Goal: Task Accomplishment & Management: Manage account settings

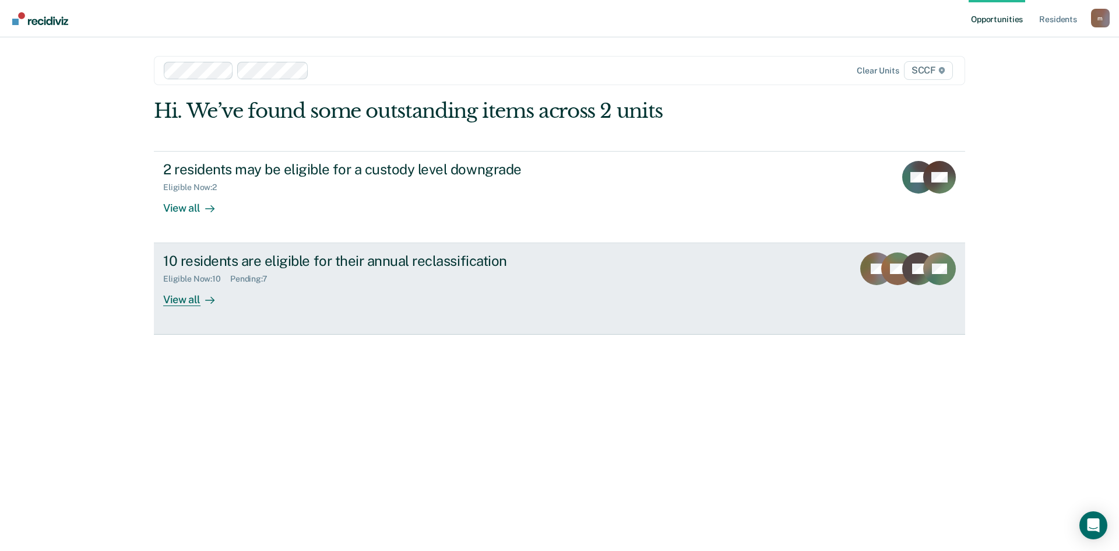
click at [250, 279] on div "Pending : 7" at bounding box center [253, 279] width 47 height 10
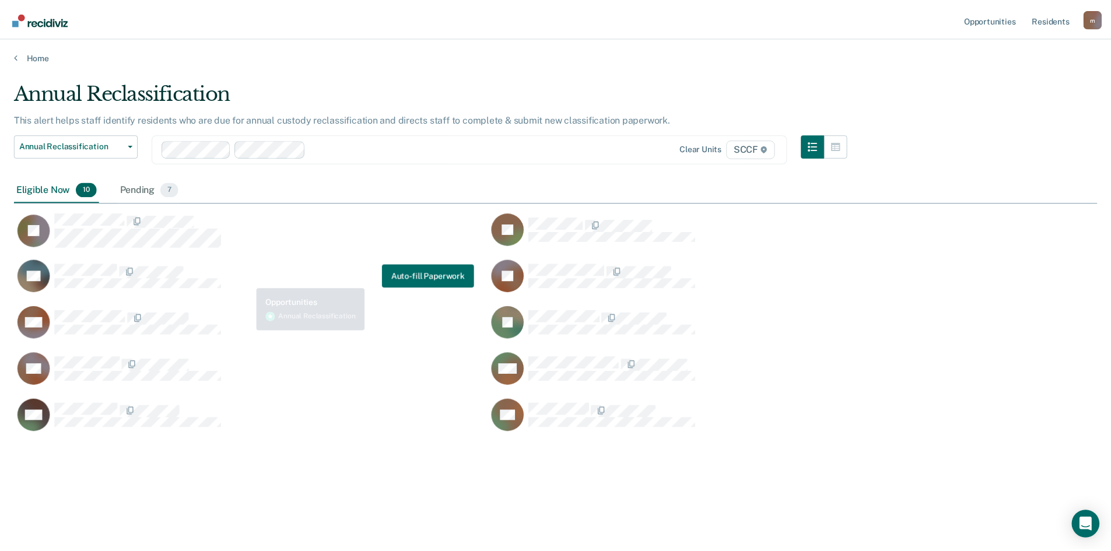
scroll to position [374, 1083]
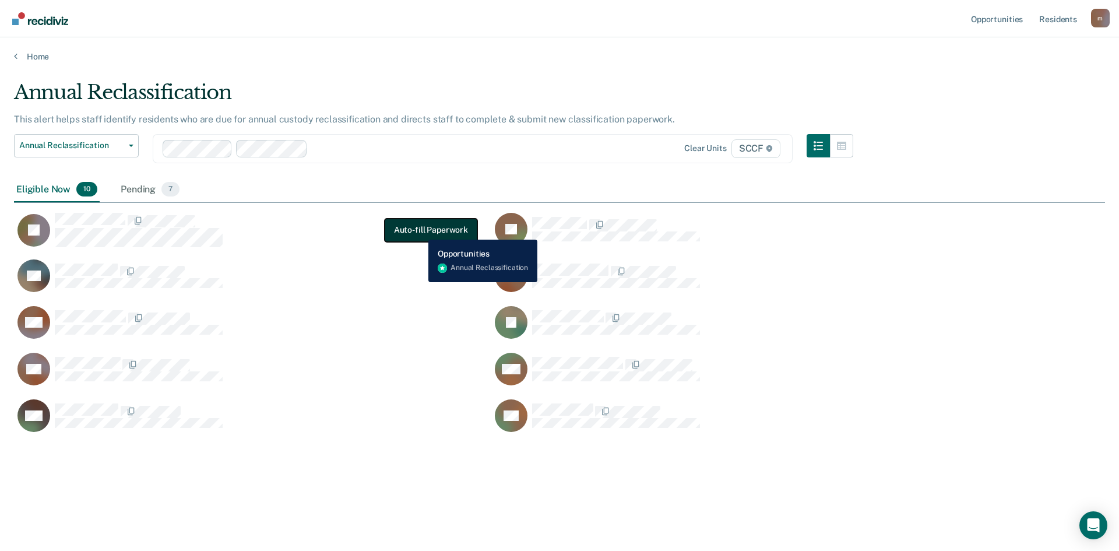
click at [420, 231] on button "Auto-fill Paperwork" at bounding box center [431, 230] width 93 height 23
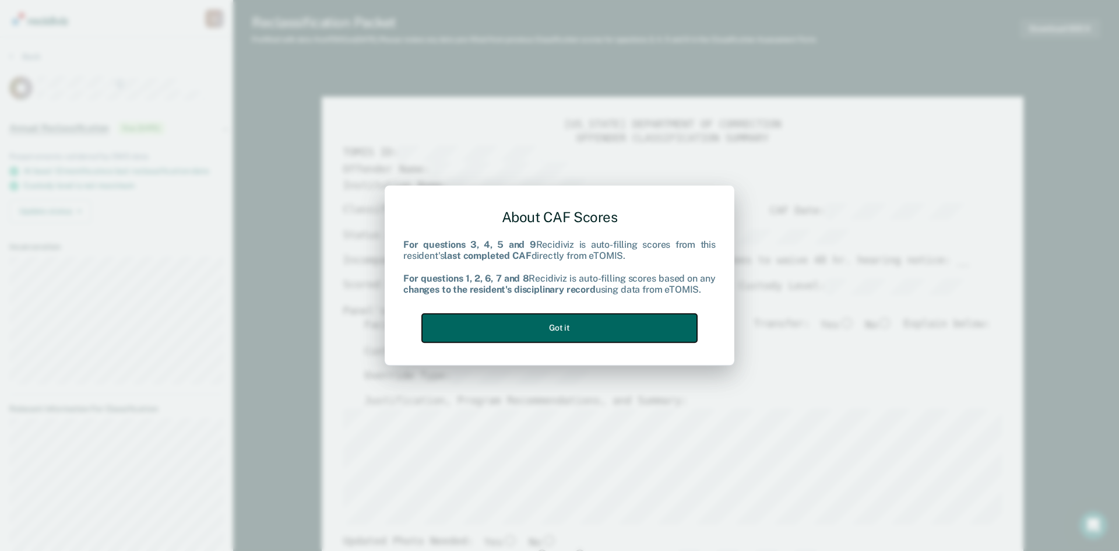
click at [537, 326] on button "Got it" at bounding box center [559, 328] width 275 height 29
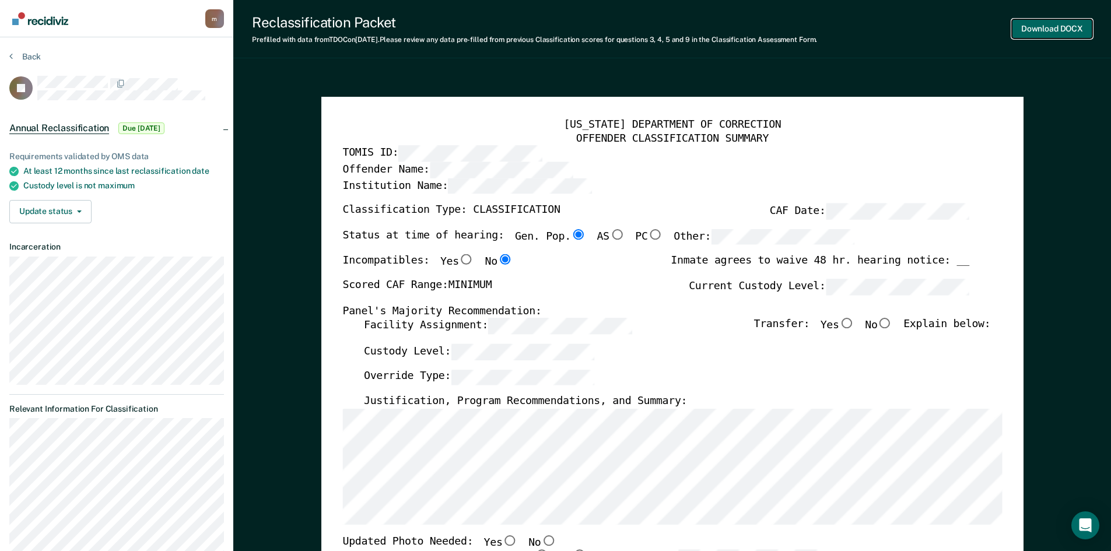
click at [1066, 26] on button "Download DOCX" at bounding box center [1052, 28] width 80 height 19
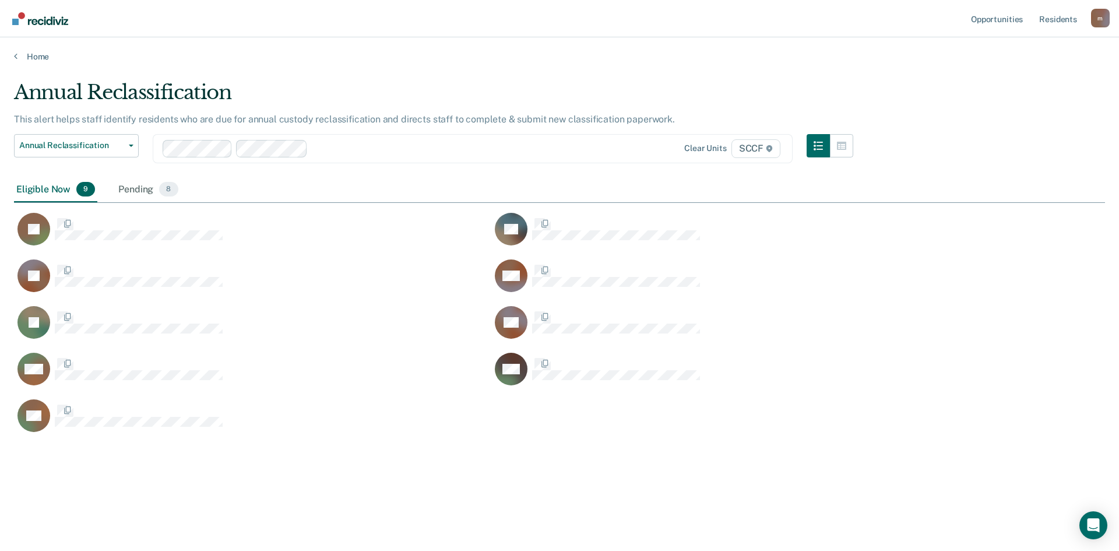
scroll to position [374, 1083]
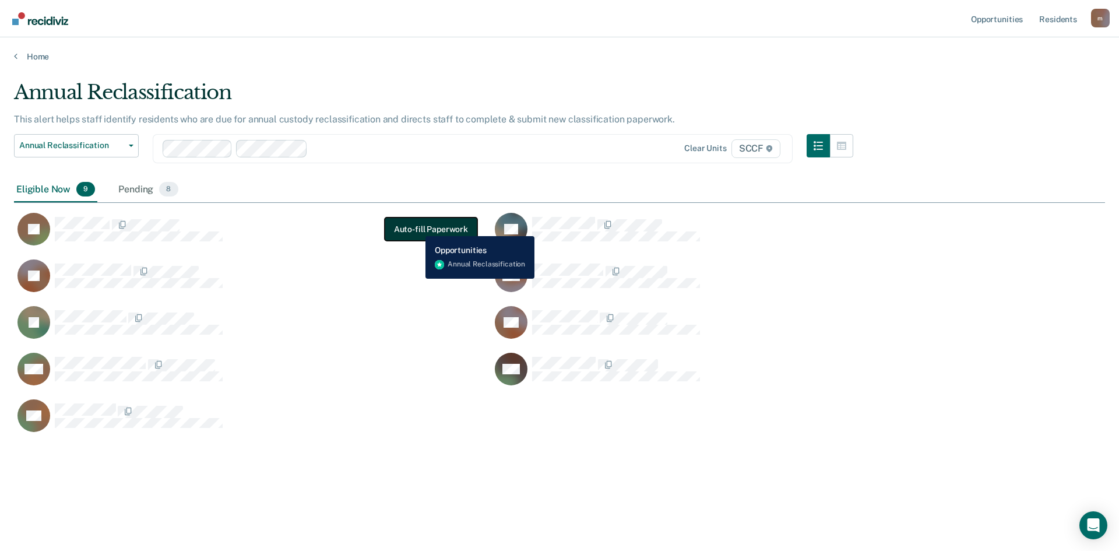
click at [417, 227] on button "Auto-fill Paperwork" at bounding box center [431, 228] width 93 height 23
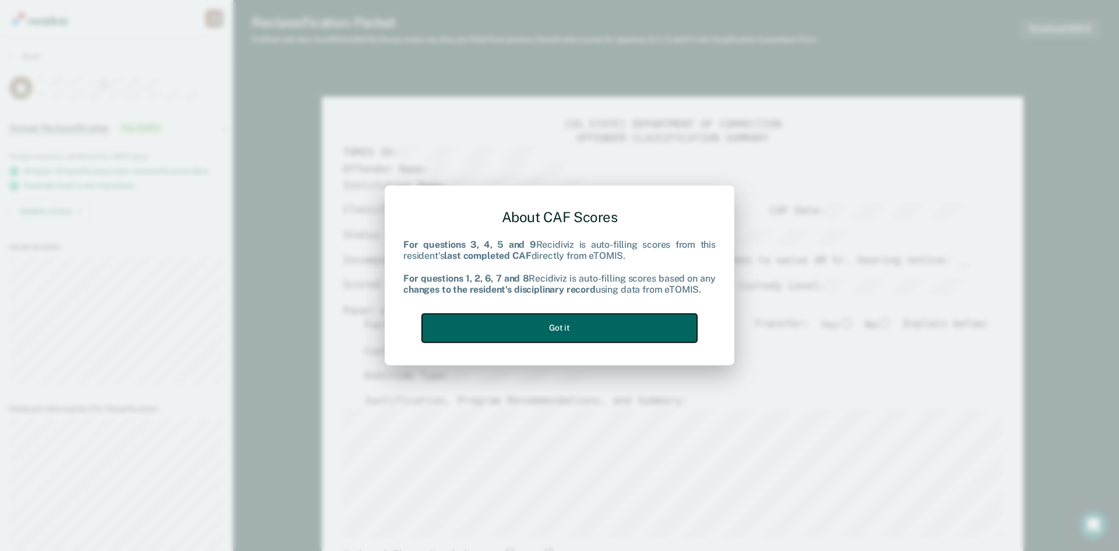
click at [547, 327] on button "Got it" at bounding box center [559, 328] width 275 height 29
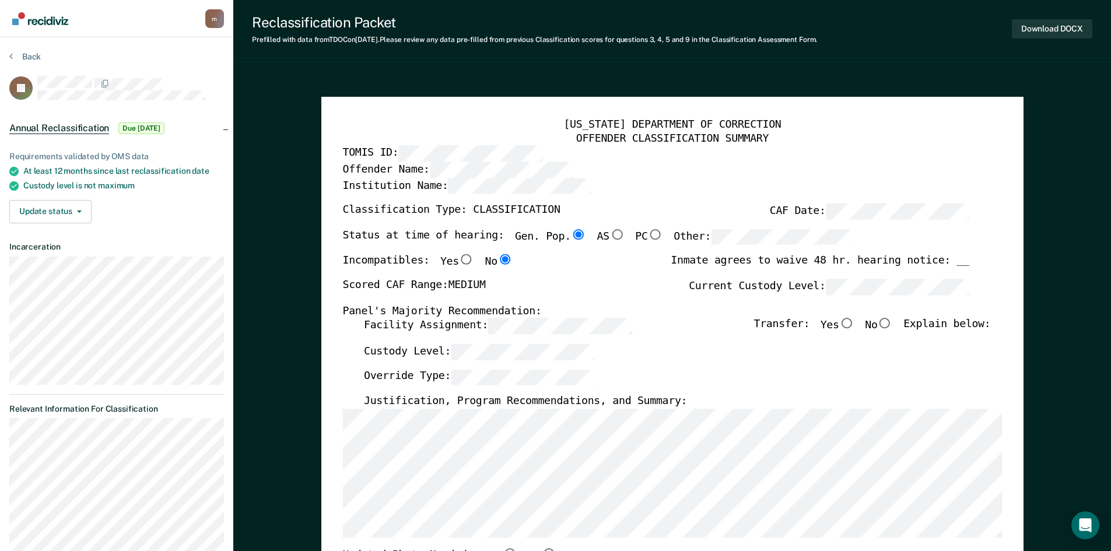
click at [328, 233] on div "TENNESSEE DEPARTMENT OF CORRECTION OFFENDER CLASSIFICATION SUMMARY TOMIS ID: Of…" at bounding box center [672, 554] width 702 height 915
click at [183, 174] on ul "Requirements validated by OMS data At least 12 months since last reclassificati…" at bounding box center [116, 171] width 215 height 39
click at [162, 145] on div "Annual Reclassification Due 10/23/25 Requirements validated by OMS data At leas…" at bounding box center [116, 171] width 233 height 123
click at [85, 17] on nav "[EMAIL_ADDRESS][PERSON_NAME][DOMAIN_NAME] m Profile How it works Log Out" at bounding box center [116, 18] width 215 height 37
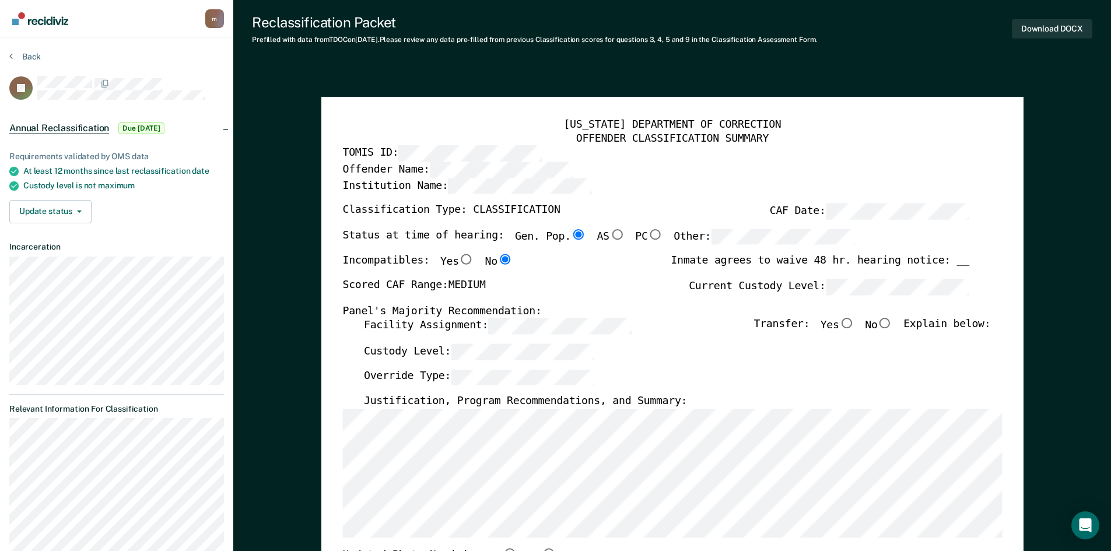
click at [131, 125] on span "Due [DATE]" at bounding box center [141, 128] width 46 height 12
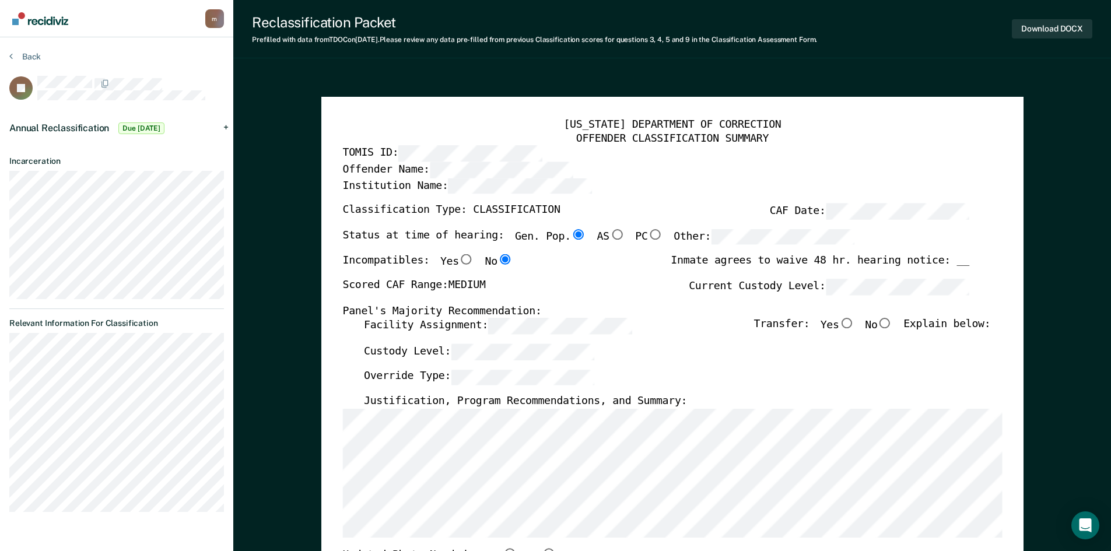
click at [151, 131] on span "Due [DATE]" at bounding box center [141, 128] width 46 height 12
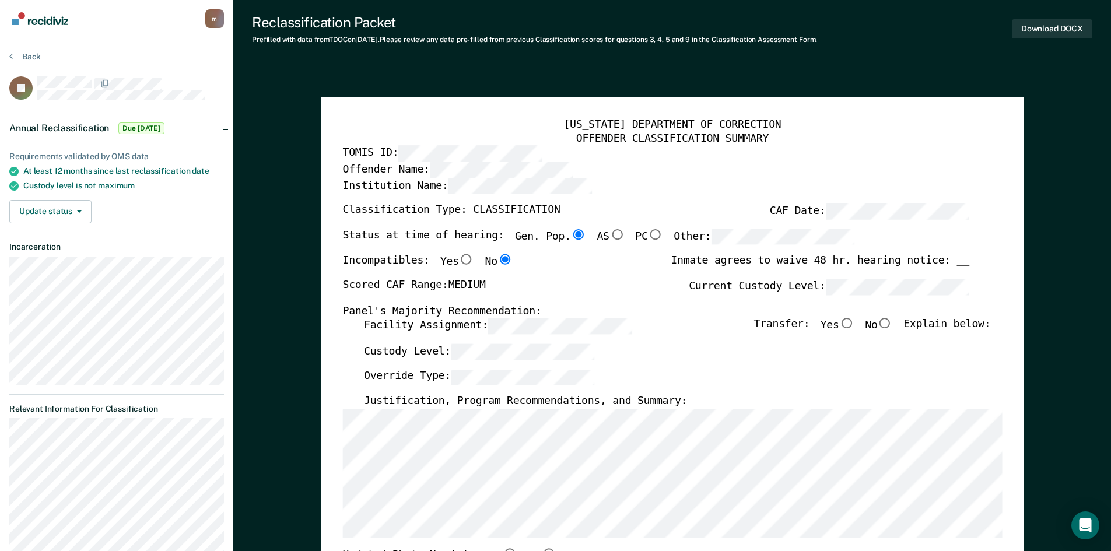
click at [159, 125] on span "Due [DATE]" at bounding box center [141, 128] width 46 height 12
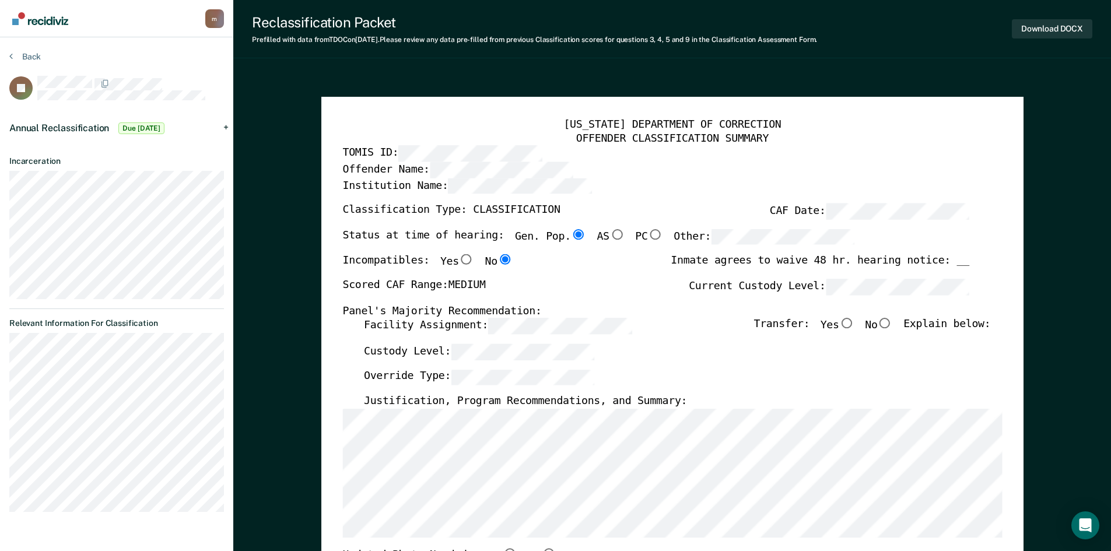
click at [161, 126] on span "Due [DATE]" at bounding box center [141, 128] width 46 height 12
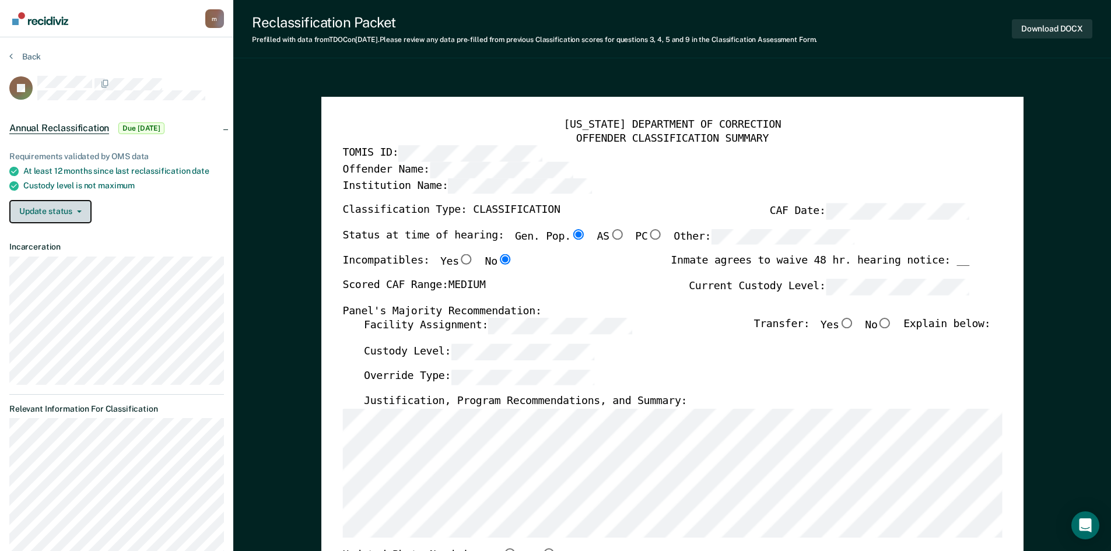
click at [82, 212] on button "Update status" at bounding box center [50, 211] width 82 height 23
click at [73, 234] on button "[PERSON_NAME]" at bounding box center [65, 235] width 113 height 19
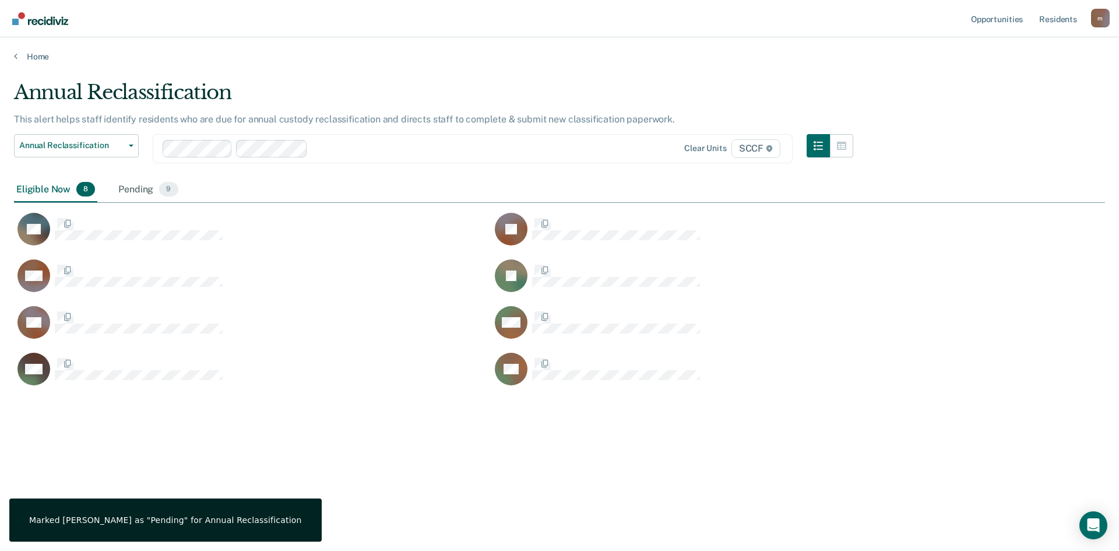
scroll to position [374, 1083]
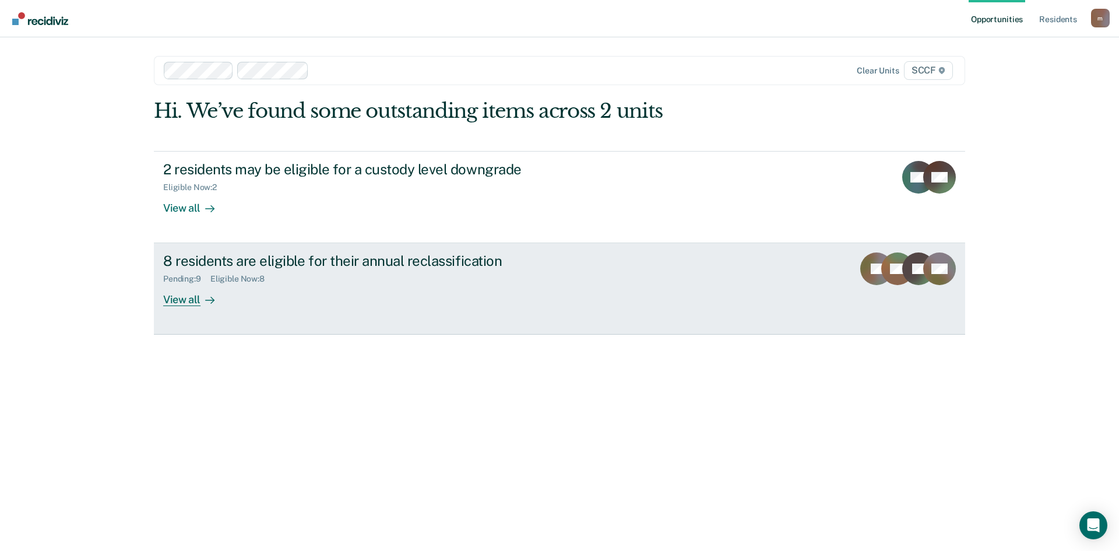
click at [199, 295] on div "View all" at bounding box center [195, 295] width 65 height 23
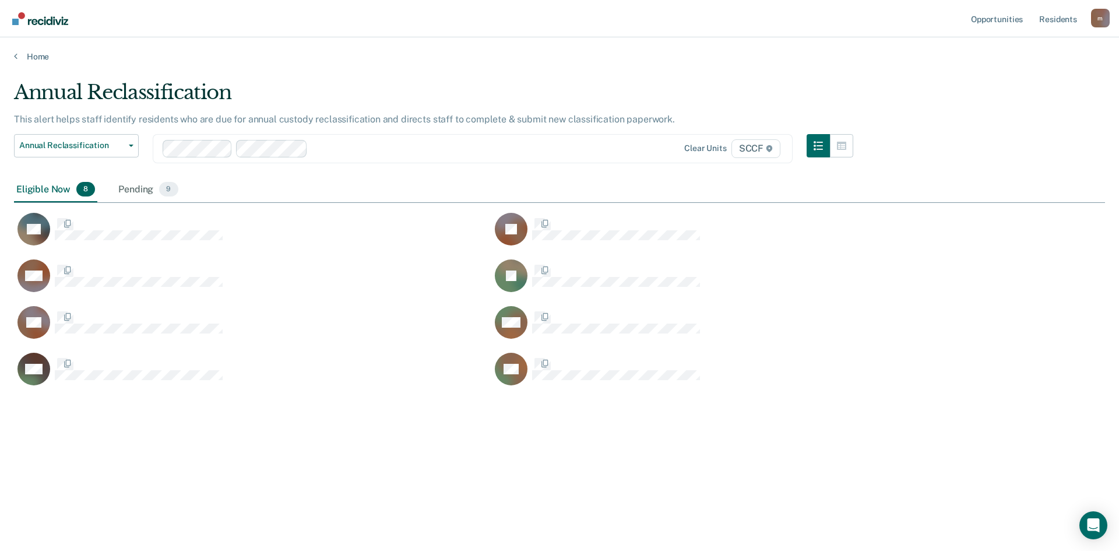
scroll to position [374, 1083]
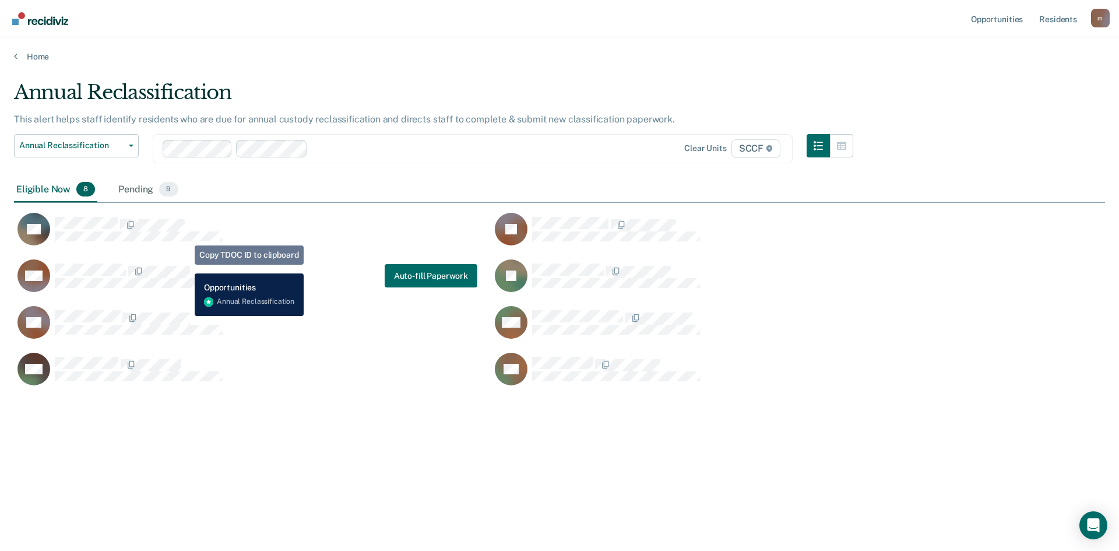
drag, startPoint x: 184, startPoint y: 258, endPoint x: 177, endPoint y: 245, distance: 13.8
click at [182, 256] on div "JM" at bounding box center [253, 235] width 478 height 47
click at [180, 252] on div "JM" at bounding box center [253, 235] width 478 height 47
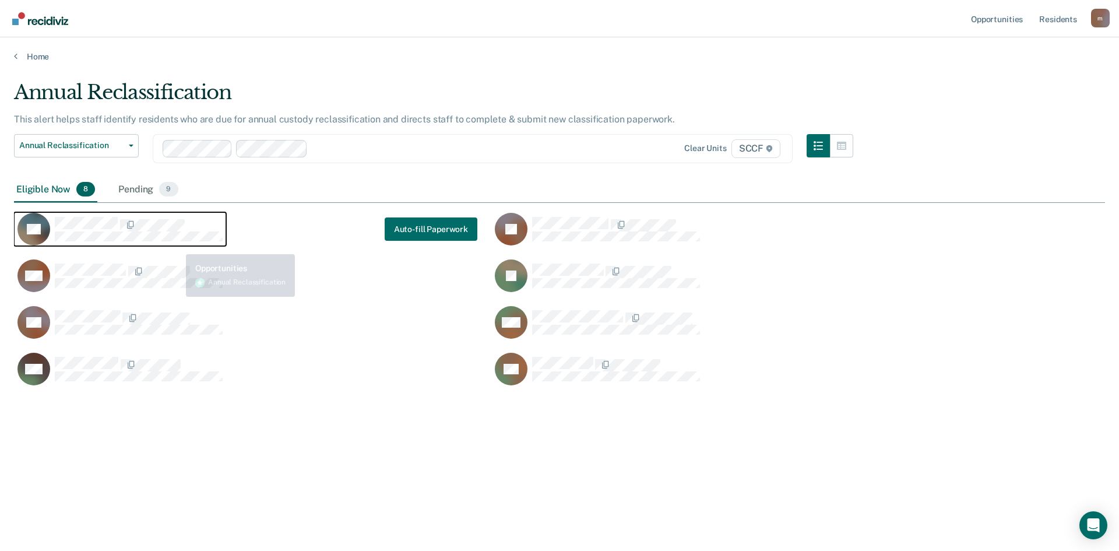
click at [177, 245] on button "JM" at bounding box center [120, 229] width 212 height 34
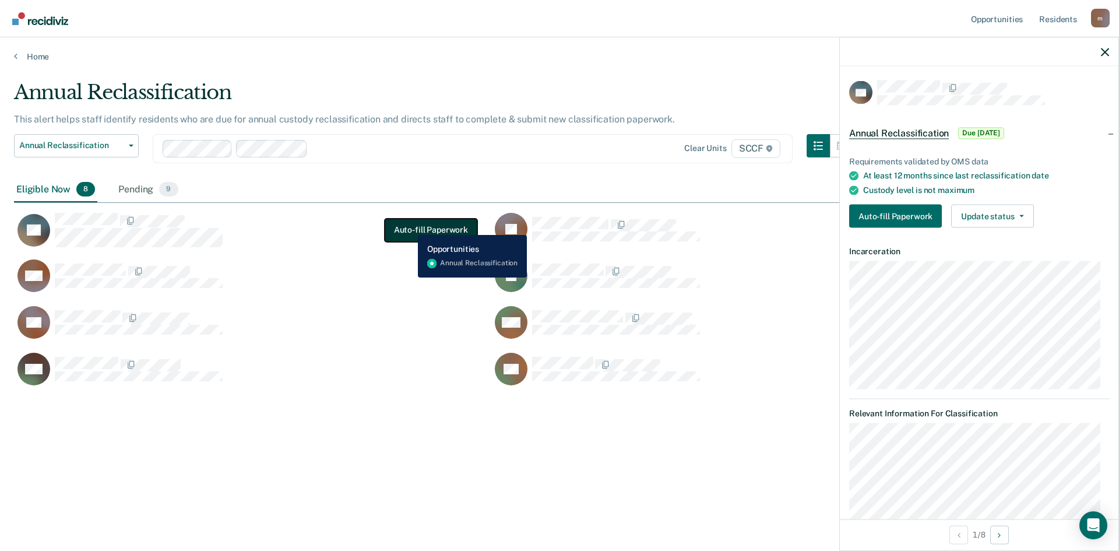
click at [409, 226] on button "Auto-fill Paperwork" at bounding box center [431, 230] width 93 height 23
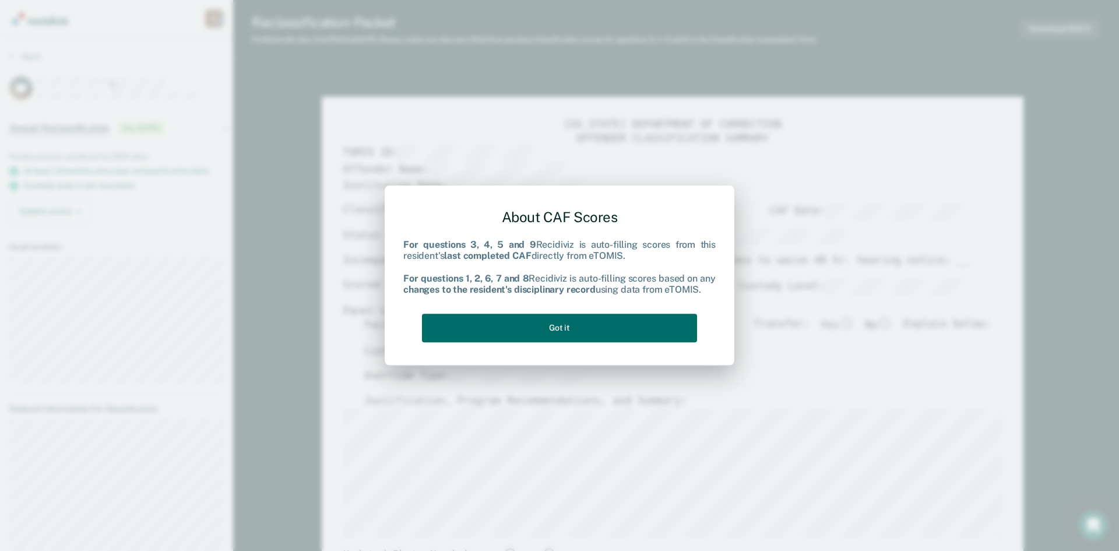
click at [421, 233] on div "About CAF Scores" at bounding box center [559, 217] width 313 height 36
drag, startPoint x: 462, startPoint y: 263, endPoint x: 483, endPoint y: 281, distance: 27.3
click at [478, 275] on div "For questions 3, 4, 5 and 9 Recidiviz is auto-filling scores from this resident…" at bounding box center [559, 268] width 313 height 56
drag, startPoint x: 483, startPoint y: 281, endPoint x: 508, endPoint y: 292, distance: 27.2
click at [484, 281] on b "For questions 1, 2, 6, 7 and 8" at bounding box center [465, 278] width 125 height 11
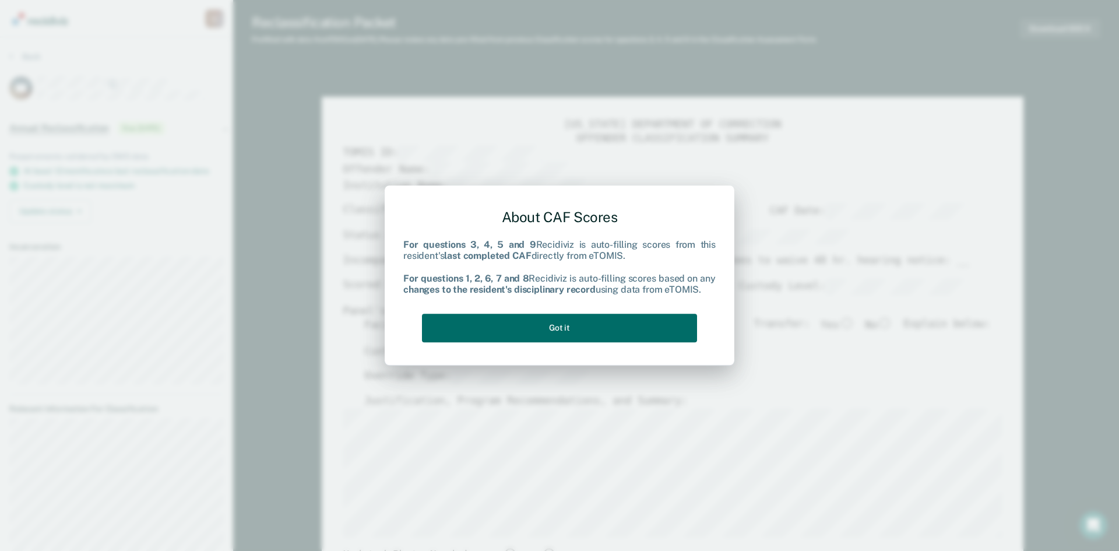
click at [507, 292] on b "changes to the resident's disciplinary record" at bounding box center [499, 289] width 192 height 11
type textarea "x"
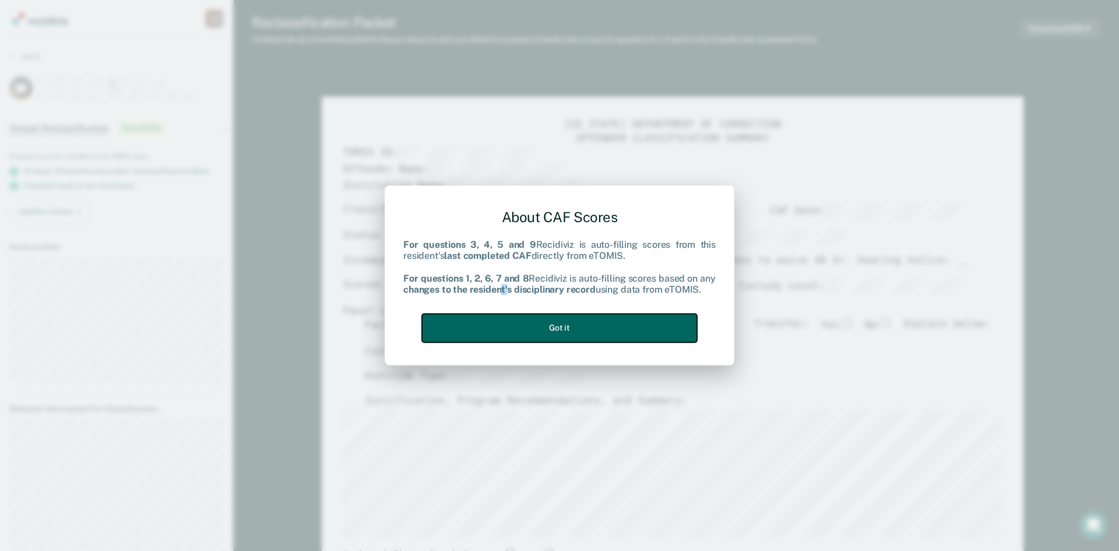
click at [575, 325] on button "Got it" at bounding box center [559, 328] width 275 height 29
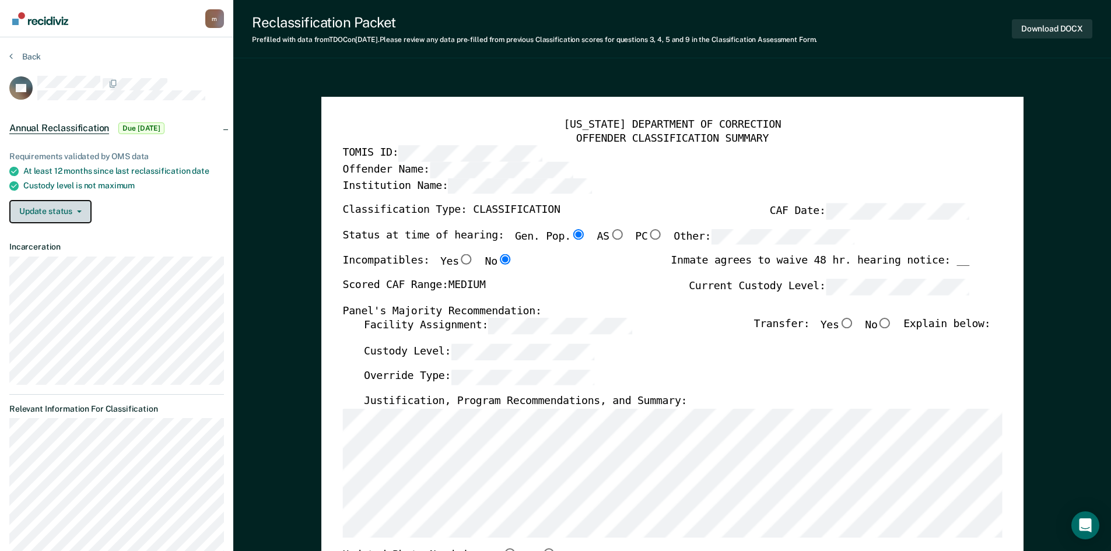
click at [79, 210] on icon "button" at bounding box center [79, 211] width 5 height 2
click at [65, 234] on button "[PERSON_NAME]" at bounding box center [65, 235] width 113 height 19
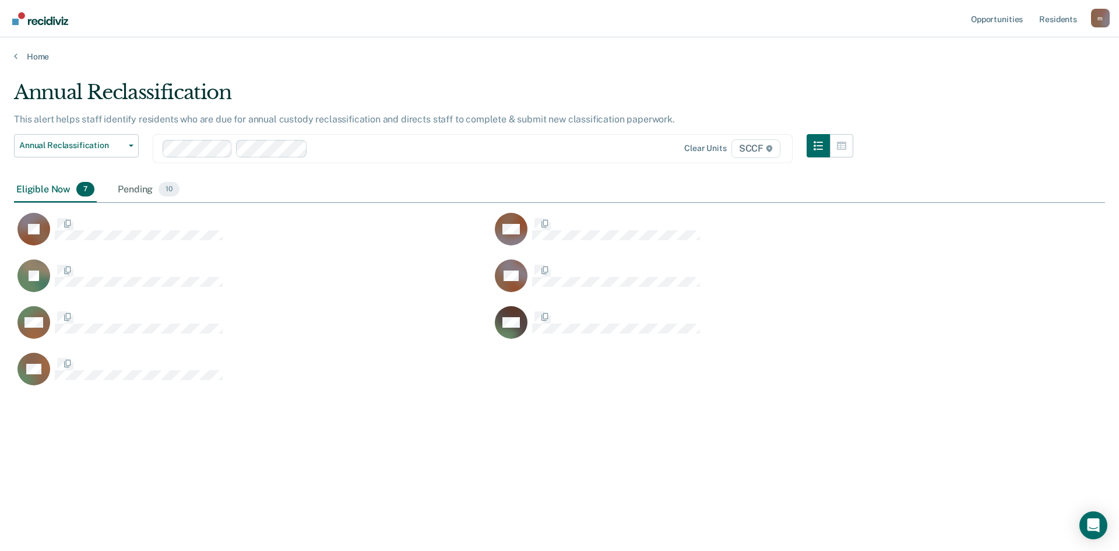
scroll to position [374, 1083]
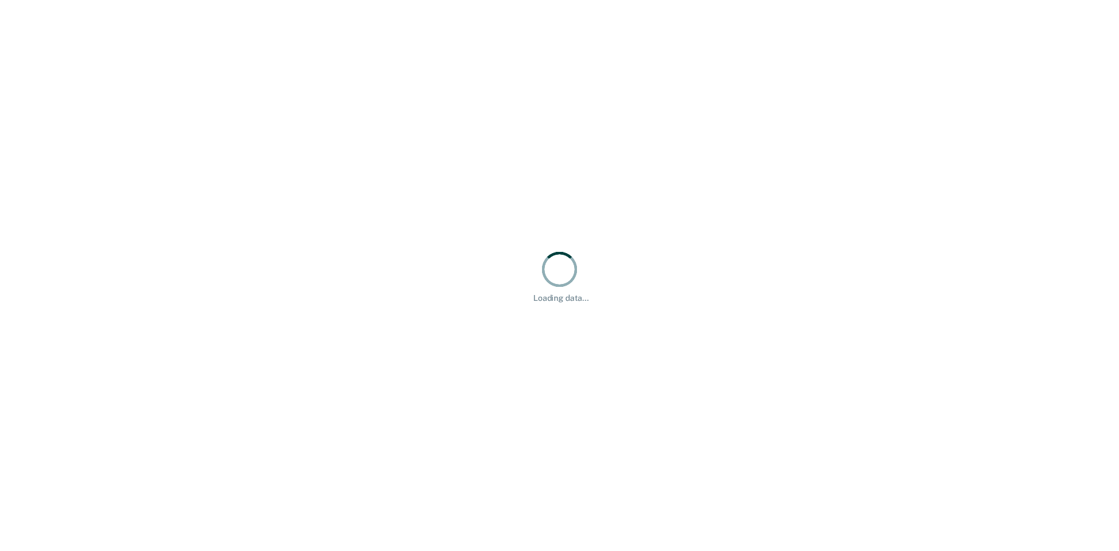
click at [159, 239] on div "Loading data..." at bounding box center [559, 275] width 1119 height 551
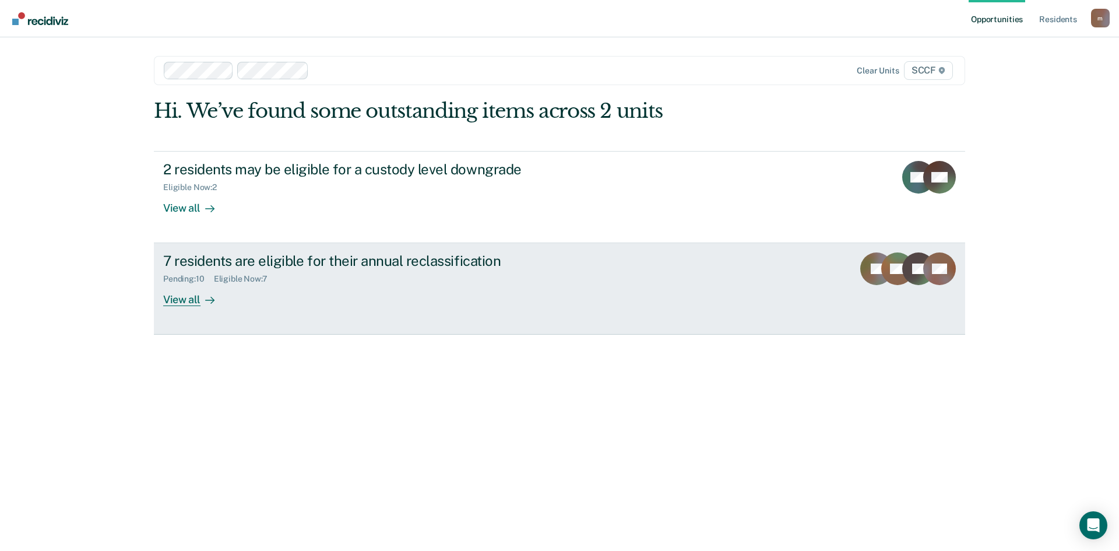
click at [181, 300] on div "View all" at bounding box center [195, 295] width 65 height 23
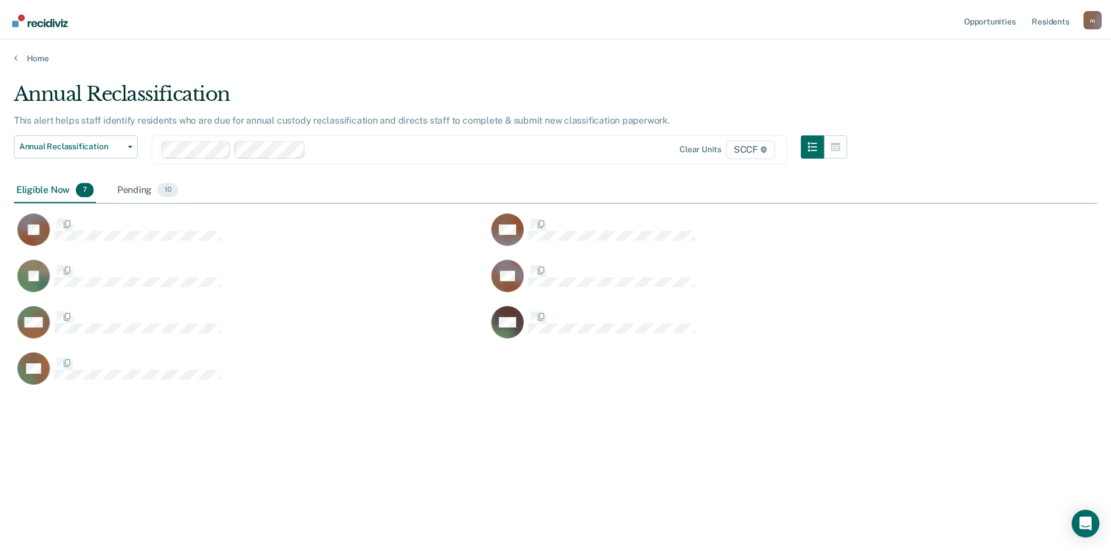
scroll to position [374, 1083]
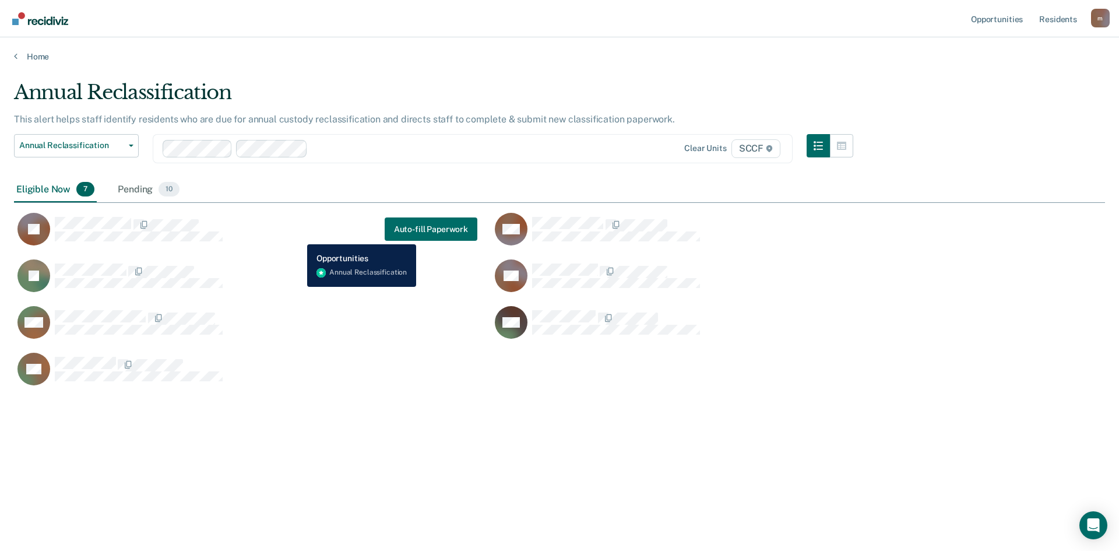
click at [308, 237] on div "SJ Auto-fill Paperwork" at bounding box center [246, 229] width 464 height 34
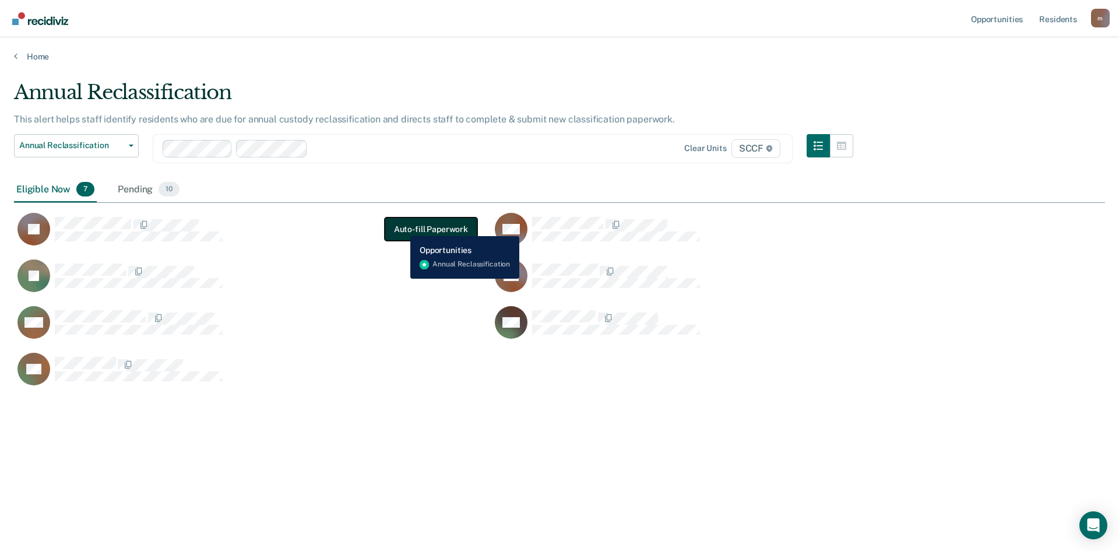
click at [402, 227] on button "Auto-fill Paperwork" at bounding box center [431, 228] width 93 height 23
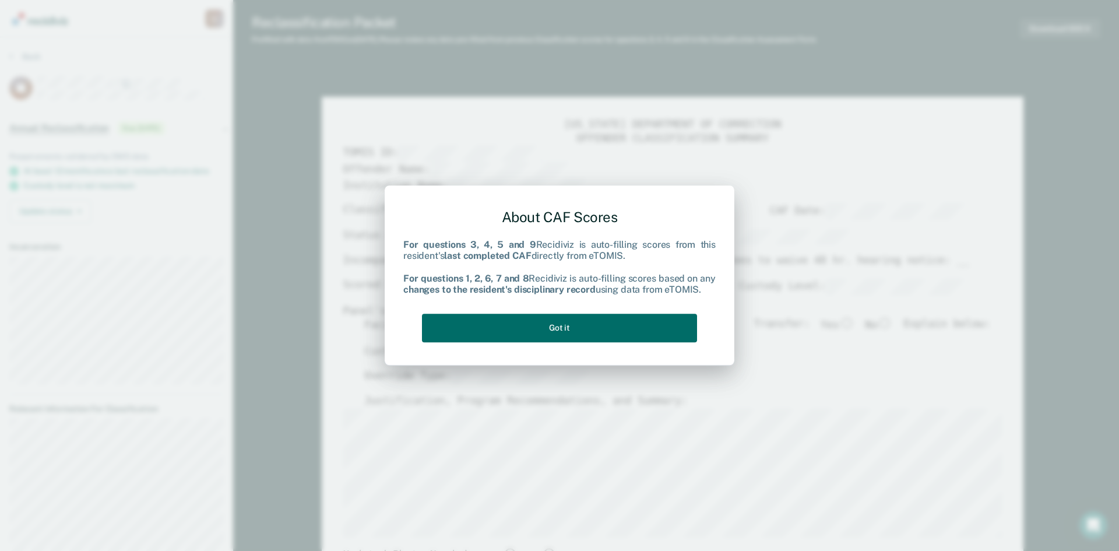
click at [454, 276] on b "For questions 1, 2, 6, 7 and 8" at bounding box center [465, 278] width 125 height 11
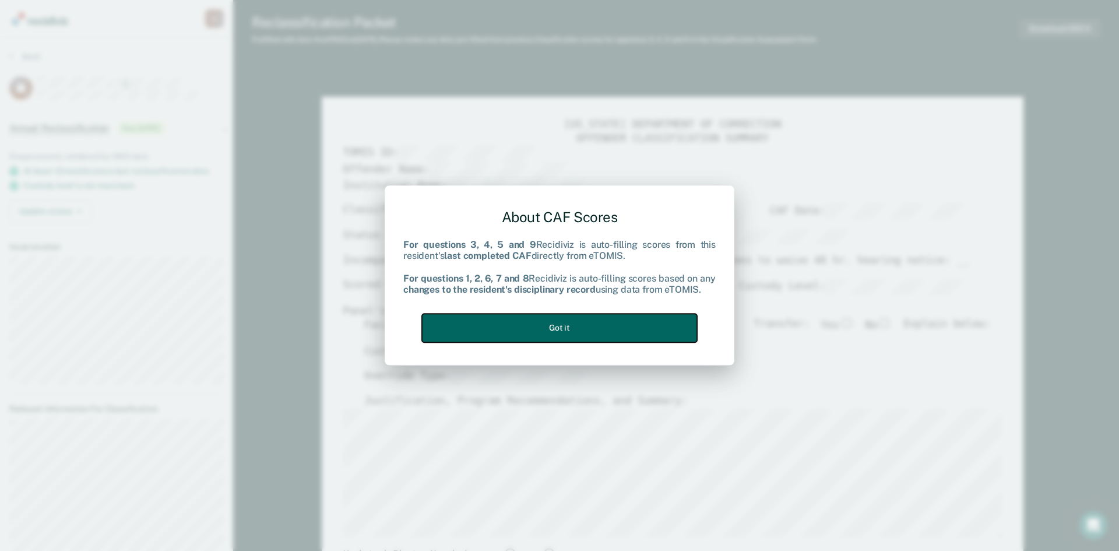
click at [525, 327] on button "Got it" at bounding box center [559, 328] width 275 height 29
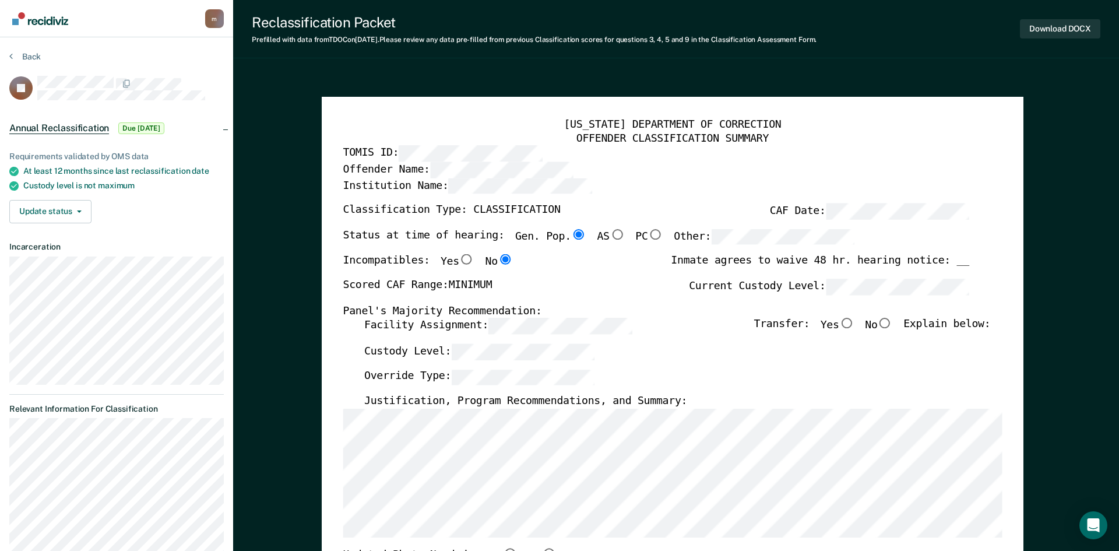
click at [525, 326] on button "Got it" at bounding box center [560, 315] width 206 height 22
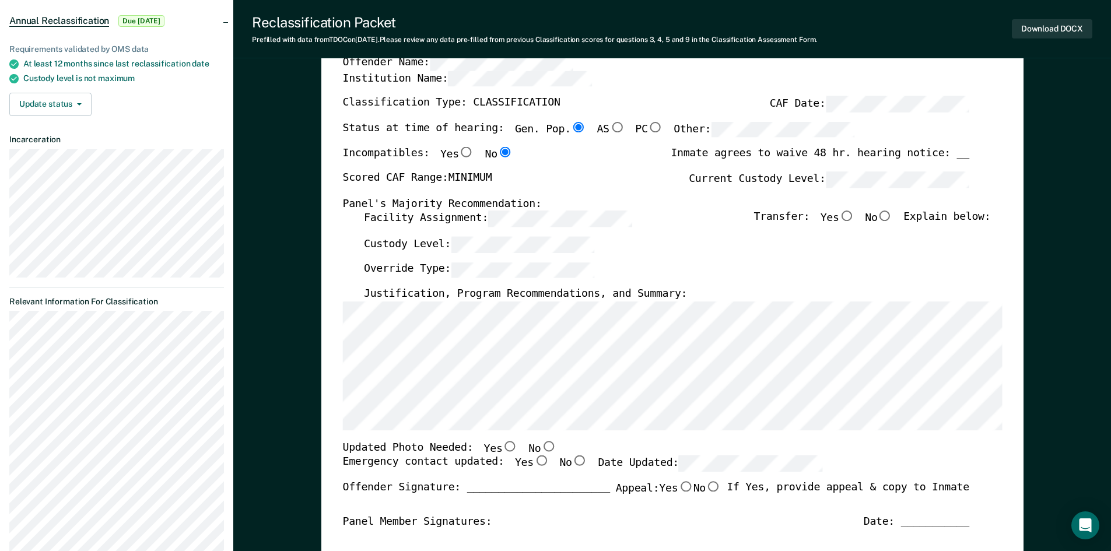
click at [616, 289] on div "[US_STATE] DEPARTMENT OF CORRECTION OFFENDER CLASSIFICATION SUMMARY TOMIS ID: O…" at bounding box center [671, 446] width 659 height 870
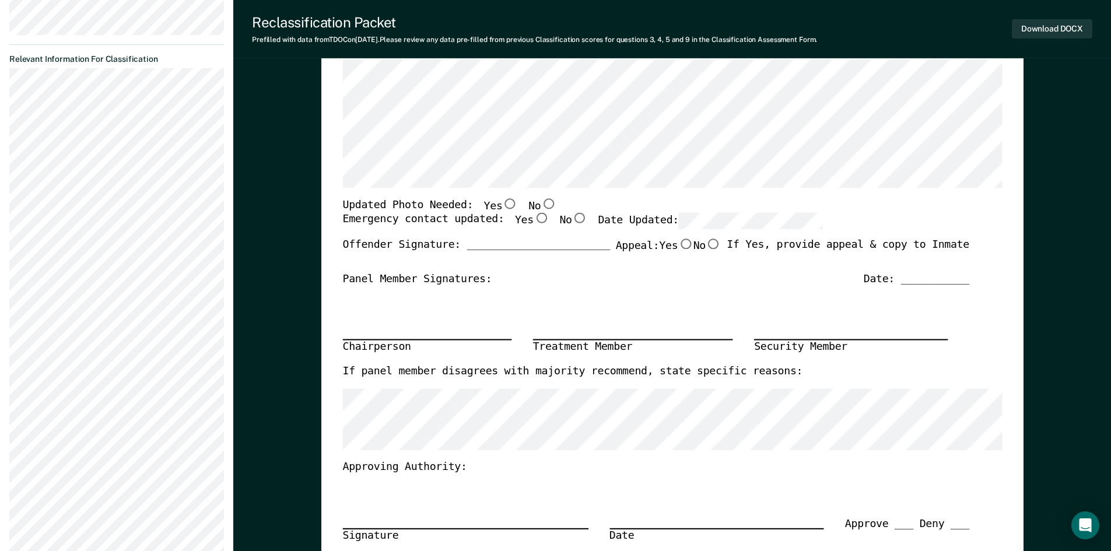
click at [616, 289] on div "[US_STATE] DEPARTMENT OF CORRECTION OFFENDER CLASSIFICATION SUMMARY TOMIS ID: O…" at bounding box center [671, 204] width 659 height 870
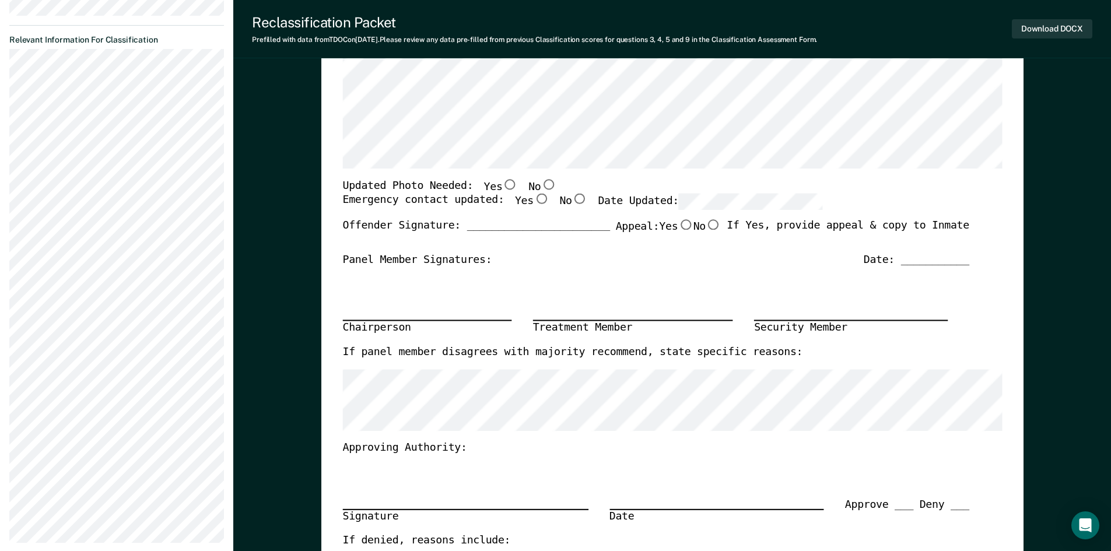
click at [616, 289] on div "Chairperson Treatment Member Security Member" at bounding box center [655, 306] width 626 height 79
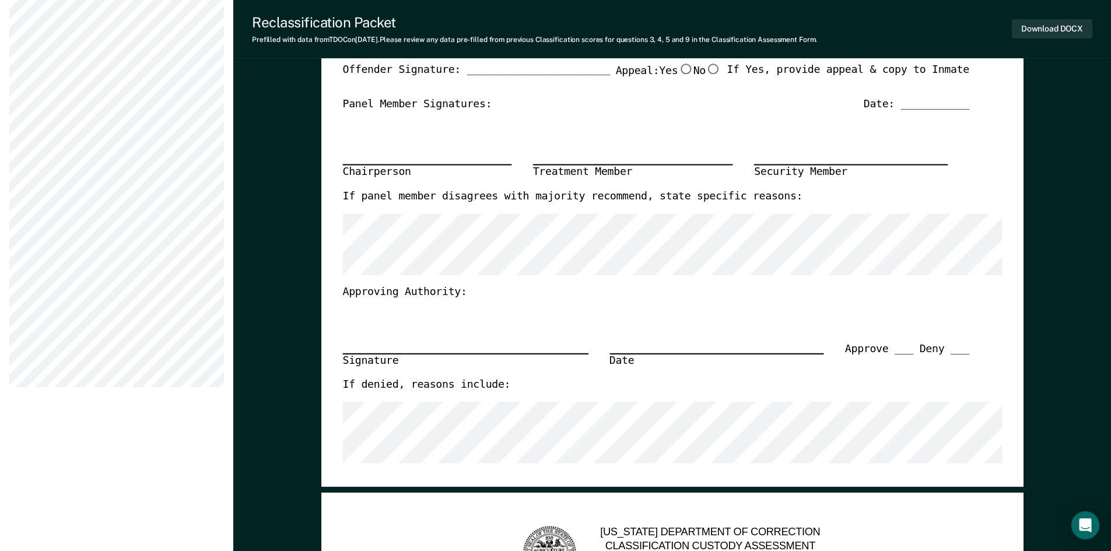
click at [616, 289] on div "Approving Authority:" at bounding box center [655, 293] width 626 height 14
click at [616, 289] on div "[US_STATE] DEPARTMENT OF CORRECTION OFFENDER CLASSIFICATION SUMMARY TOMIS ID: O…" at bounding box center [671, 29] width 659 height 870
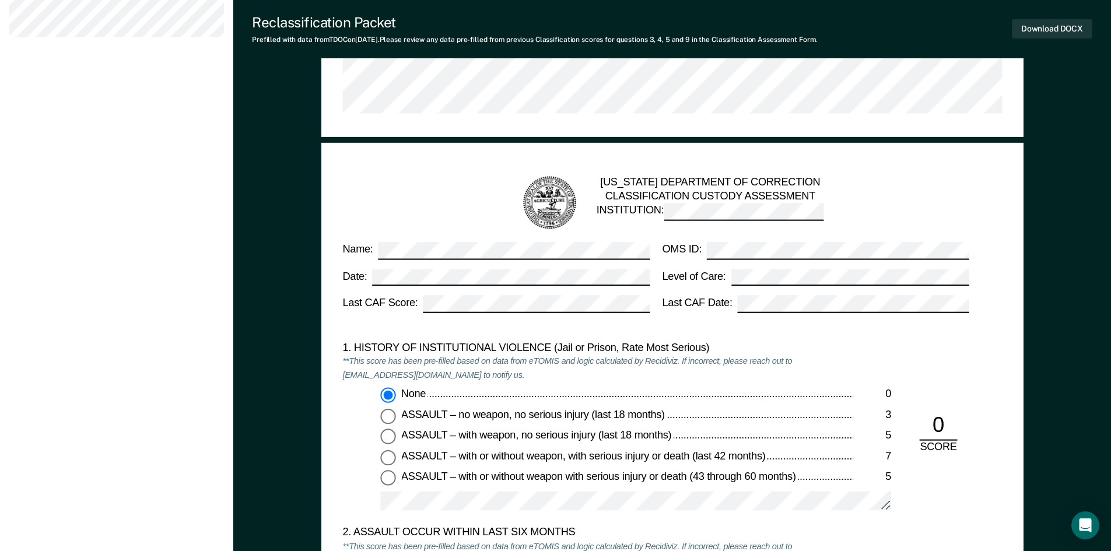
click at [615, 288] on div "Name: OMS ID: Date: Level of Care: Last CAF Score: Last CAF Date:" at bounding box center [655, 282] width 626 height 80
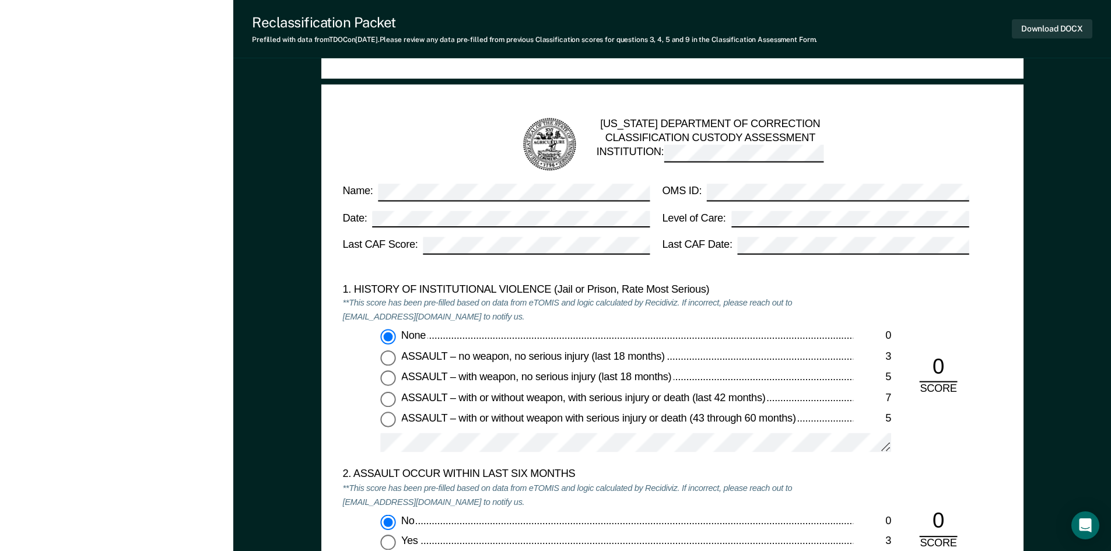
click at [615, 288] on div "1. HISTORY OF INSTITUTIONAL VIOLENCE (Jail or Prison, Rate Most Serious)" at bounding box center [597, 290] width 511 height 14
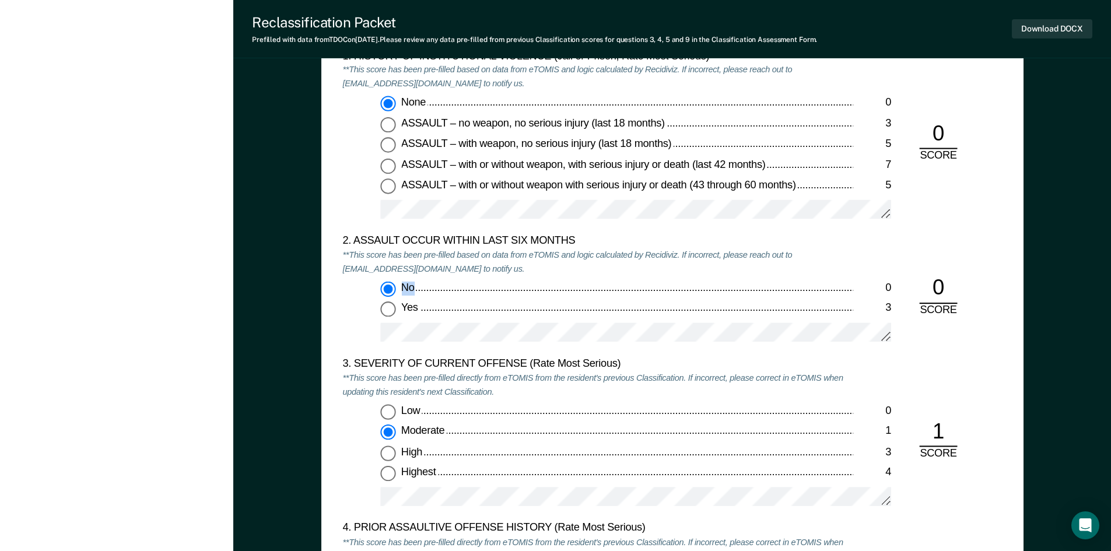
click at [615, 288] on label "No 0" at bounding box center [635, 289] width 511 height 15
click at [395, 288] on input "No 0" at bounding box center [387, 289] width 15 height 15
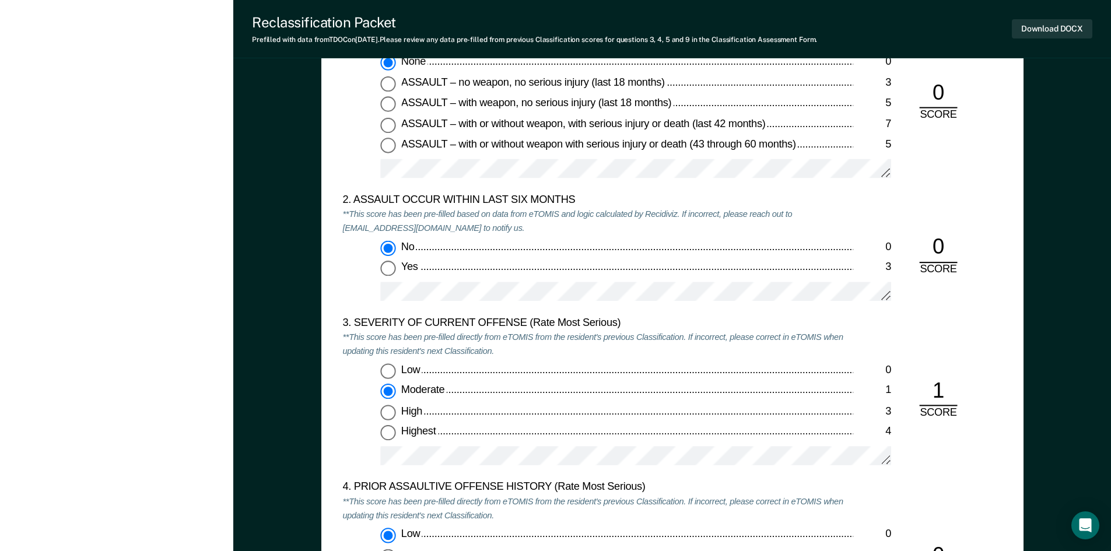
click at [615, 288] on div "1. HISTORY OF INSTITUTIONAL VIOLENCE (Jail or Prison, Rate Most Serious) **This…" at bounding box center [671, 327] width 659 height 637
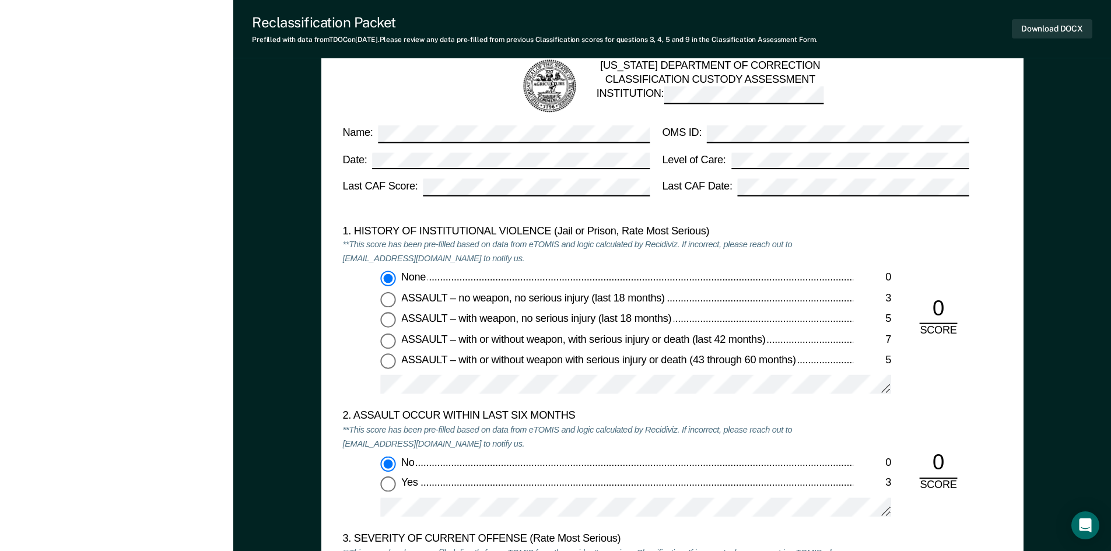
click at [613, 286] on label "None 0" at bounding box center [635, 278] width 511 height 15
click at [395, 286] on input "None 0" at bounding box center [387, 278] width 15 height 15
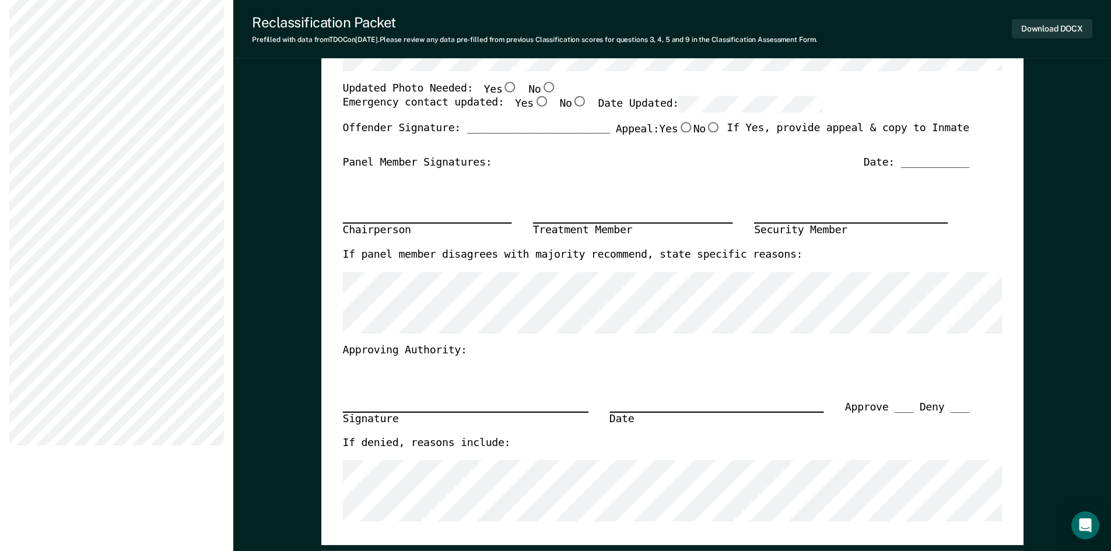
click at [612, 283] on div "[US_STATE] DEPARTMENT OF CORRECTION OFFENDER CLASSIFICATION SUMMARY TOMIS ID: O…" at bounding box center [671, 87] width 659 height 870
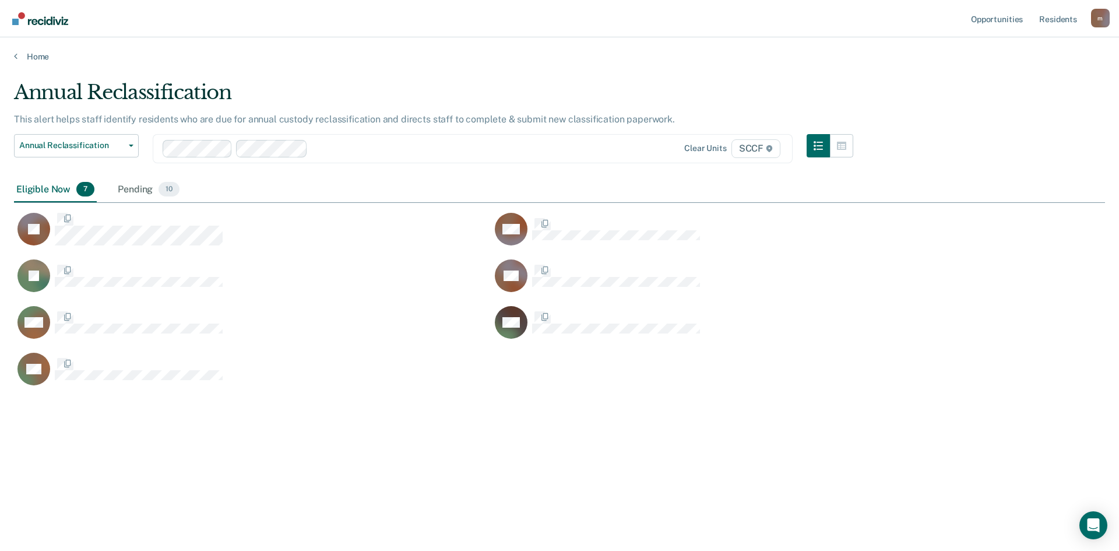
scroll to position [374, 1083]
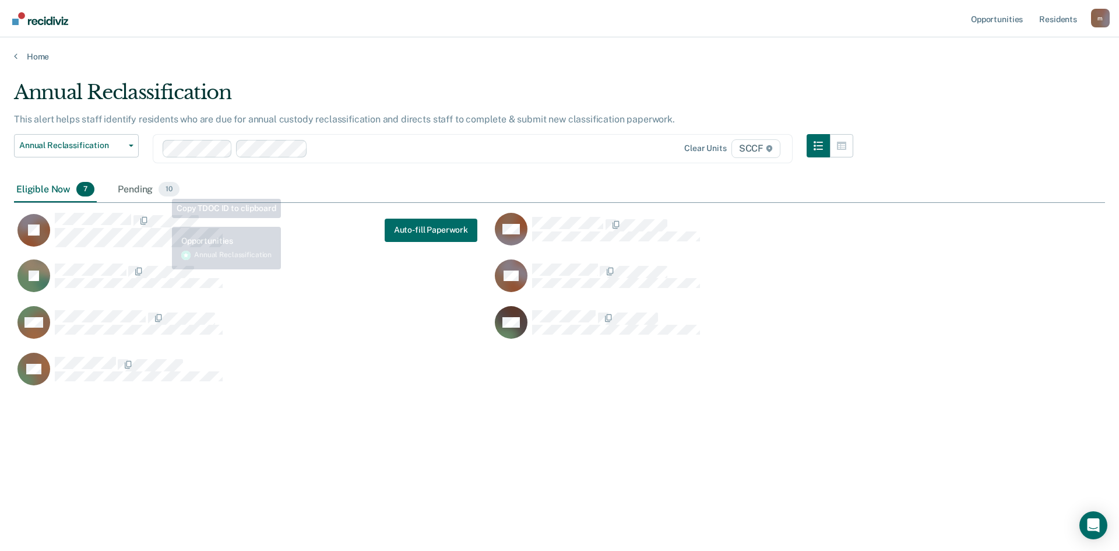
click at [241, 264] on div "JL" at bounding box center [246, 276] width 464 height 34
click at [241, 265] on div "JL" at bounding box center [246, 276] width 464 height 34
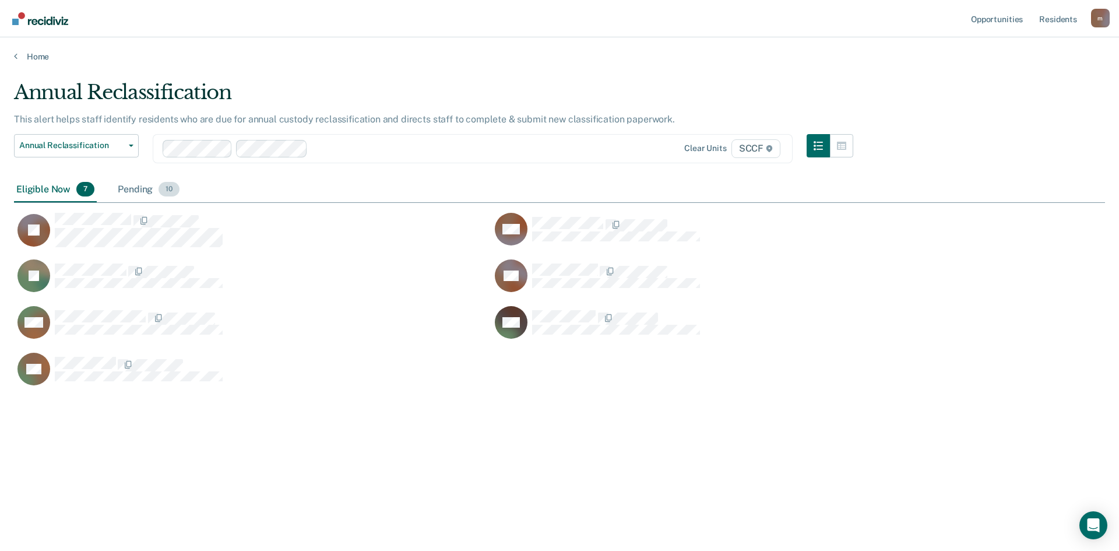
click at [130, 187] on div "Pending 10" at bounding box center [148, 190] width 66 height 26
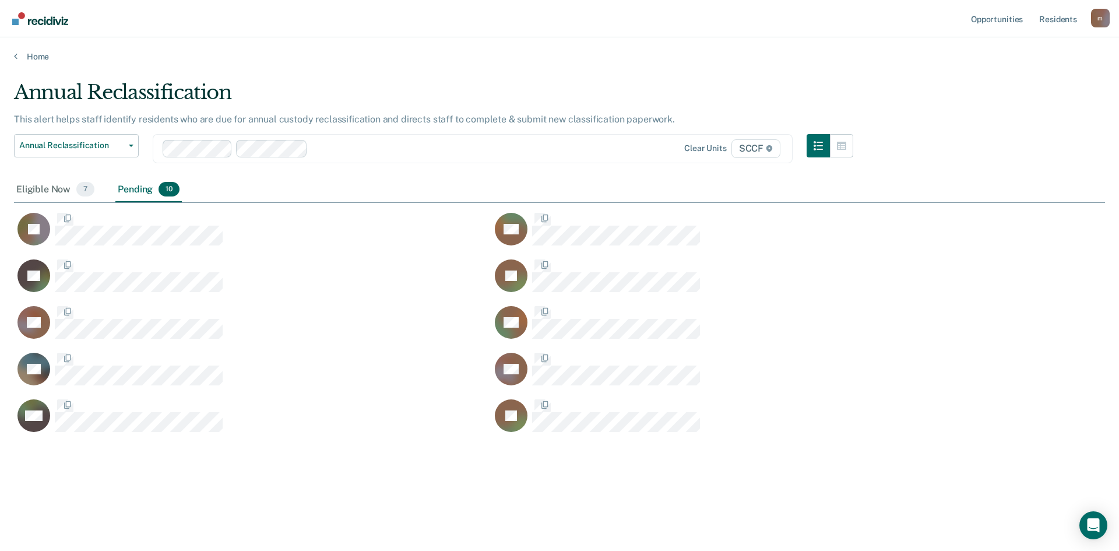
click at [135, 207] on div "Annual Reclassification This alert helps staff identify residents who are due f…" at bounding box center [559, 271] width 1091 height 383
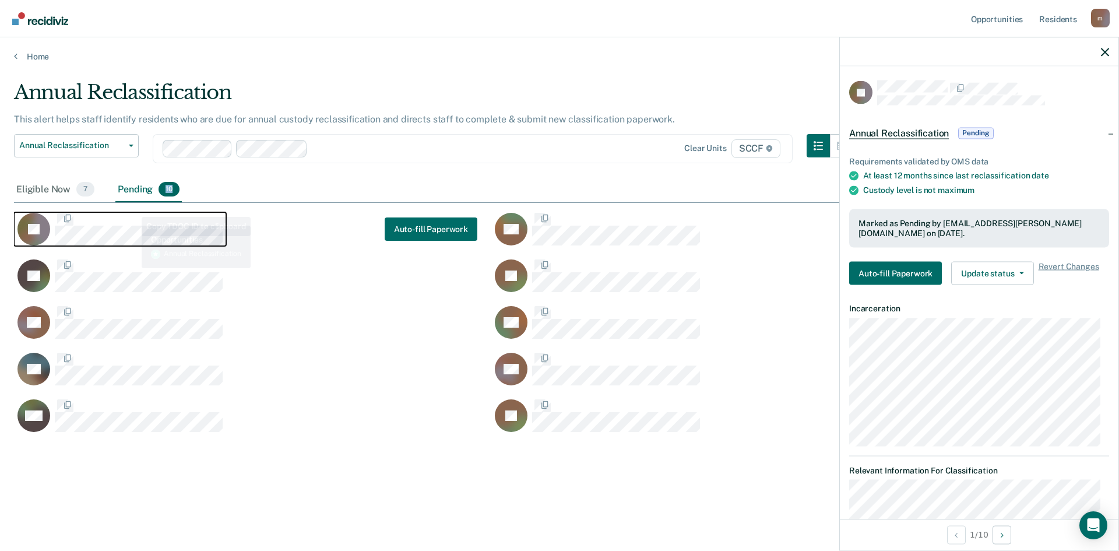
click at [137, 212] on button "RJ" at bounding box center [120, 229] width 212 height 34
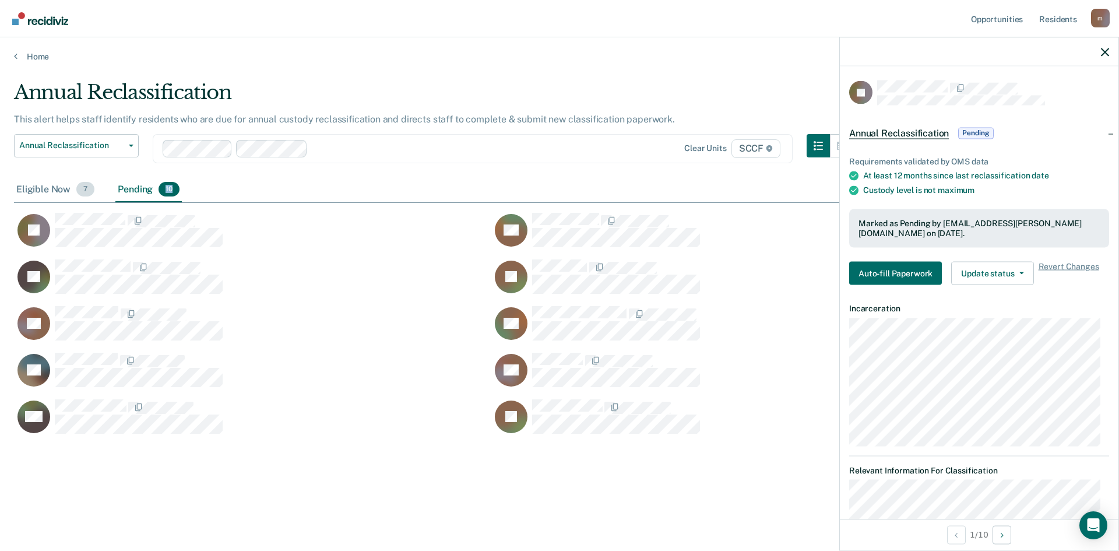
click at [52, 191] on div "Eligible Now 7" at bounding box center [55, 190] width 83 height 26
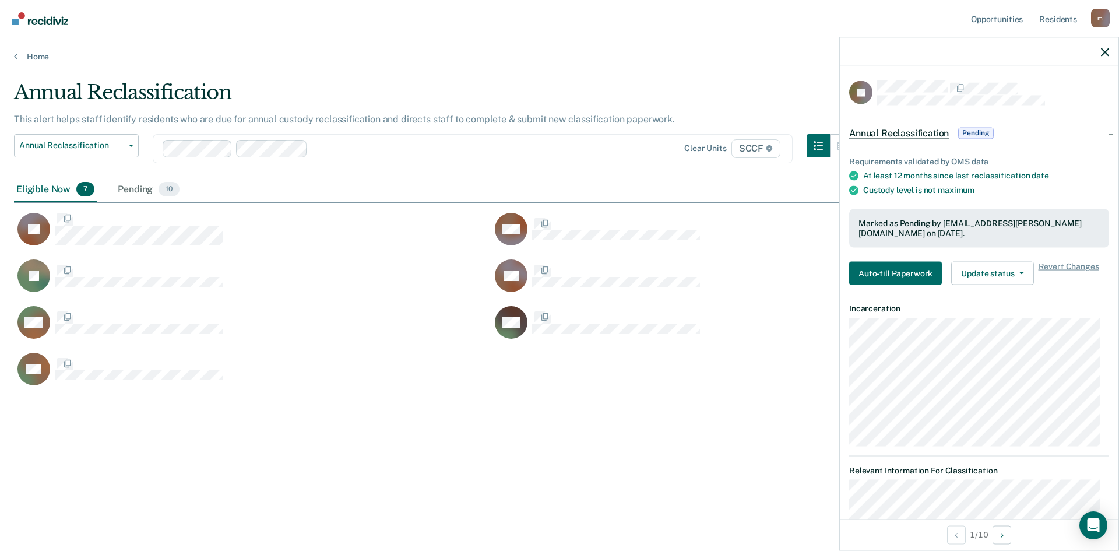
click at [54, 194] on div "Eligible Now 7" at bounding box center [55, 190] width 83 height 26
click at [55, 195] on div "Eligible Now 7" at bounding box center [55, 190] width 83 height 26
click at [55, 189] on div "Eligible Now 7" at bounding box center [55, 190] width 83 height 26
click at [55, 188] on div "Eligible Now 7" at bounding box center [55, 190] width 83 height 26
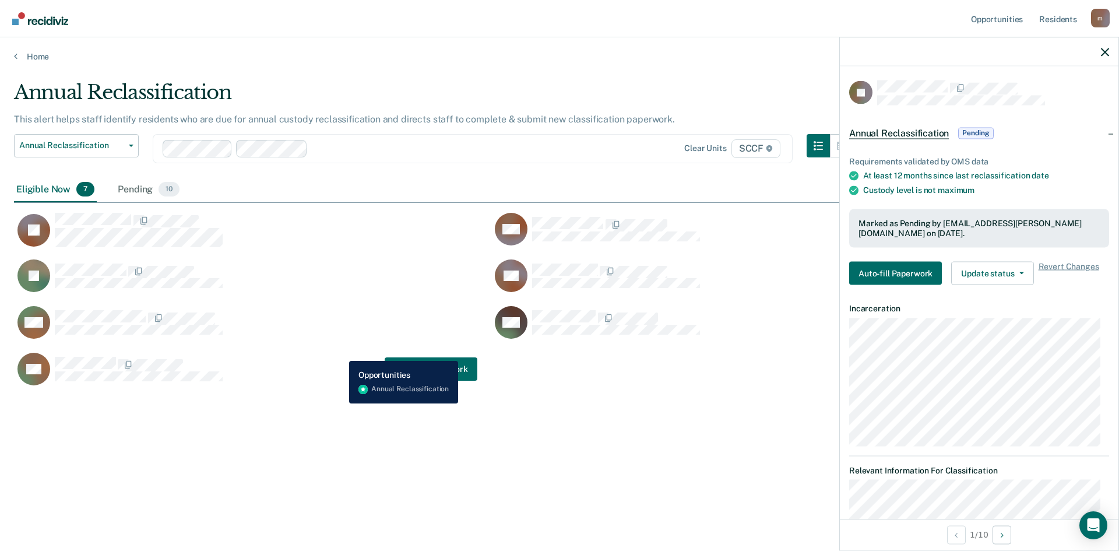
drag, startPoint x: 341, startPoint y: 352, endPoint x: 472, endPoint y: 356, distance: 131.8
click at [345, 352] on div "AB Auto-fill Paperwork" at bounding box center [246, 369] width 464 height 34
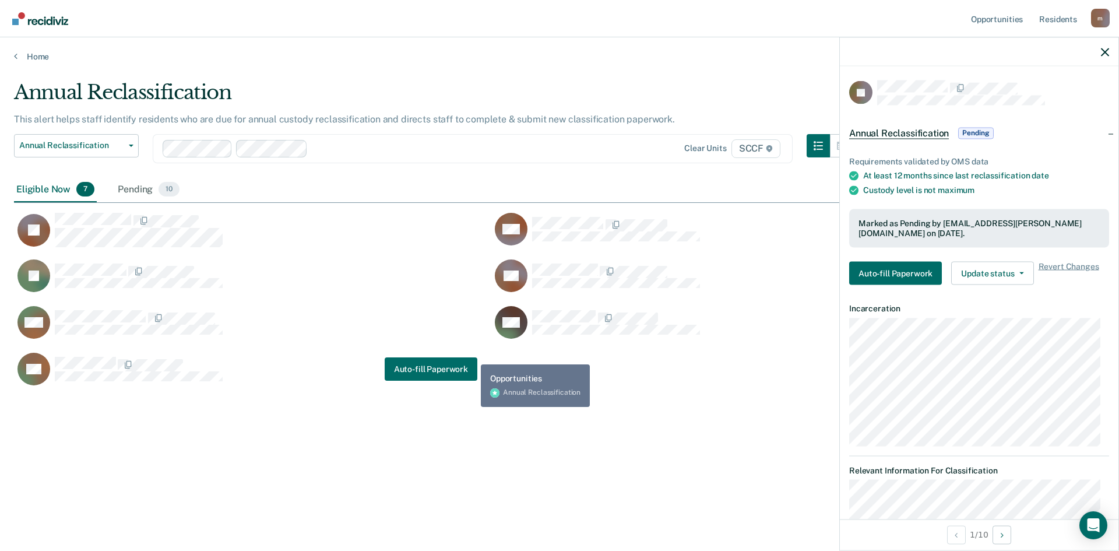
click at [623, 334] on div "MB" at bounding box center [731, 329] width 478 height 47
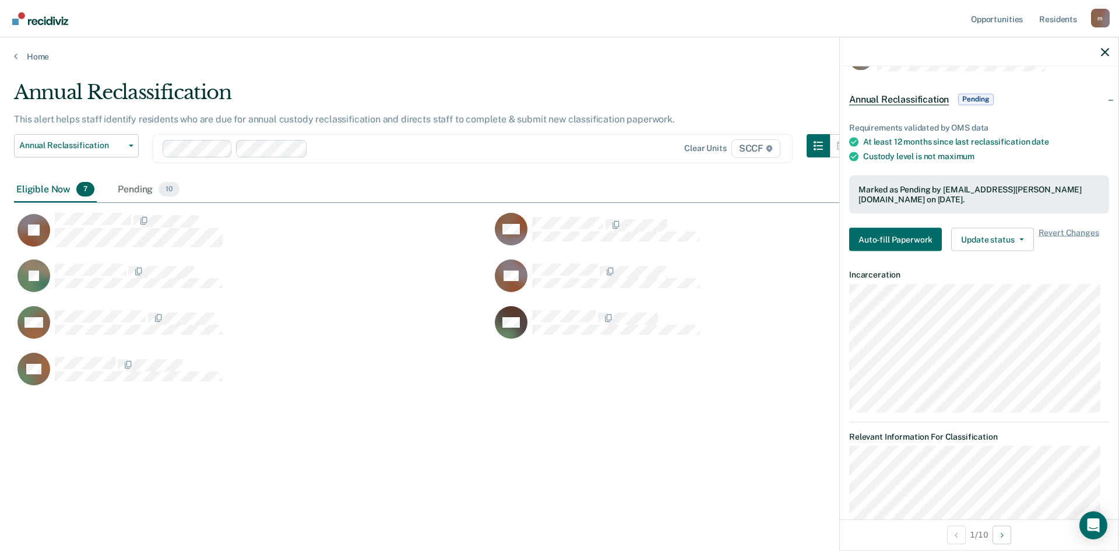
scroll to position [0, 0]
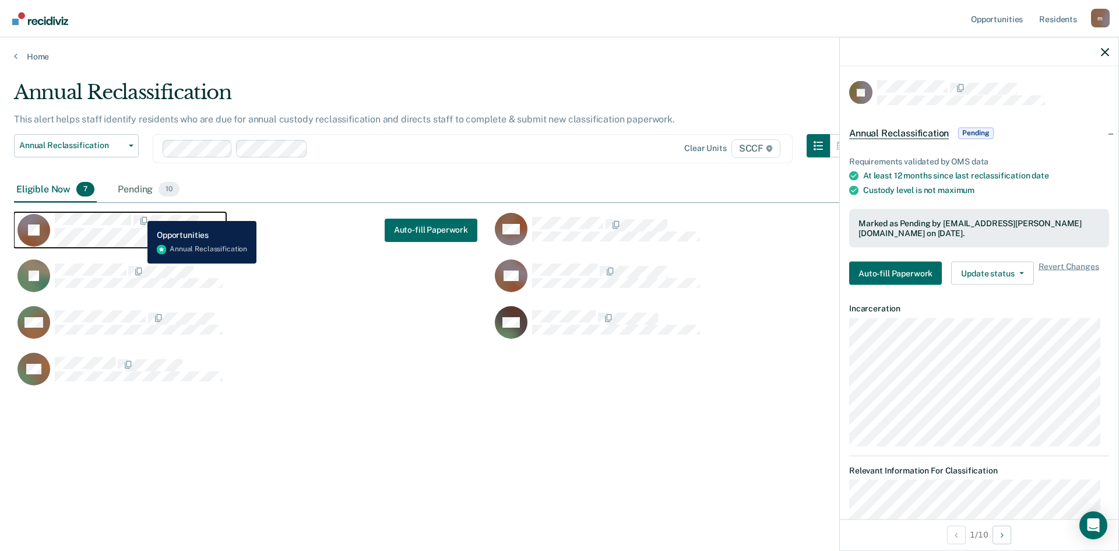
click at [139, 212] on button "SJ" at bounding box center [120, 230] width 212 height 36
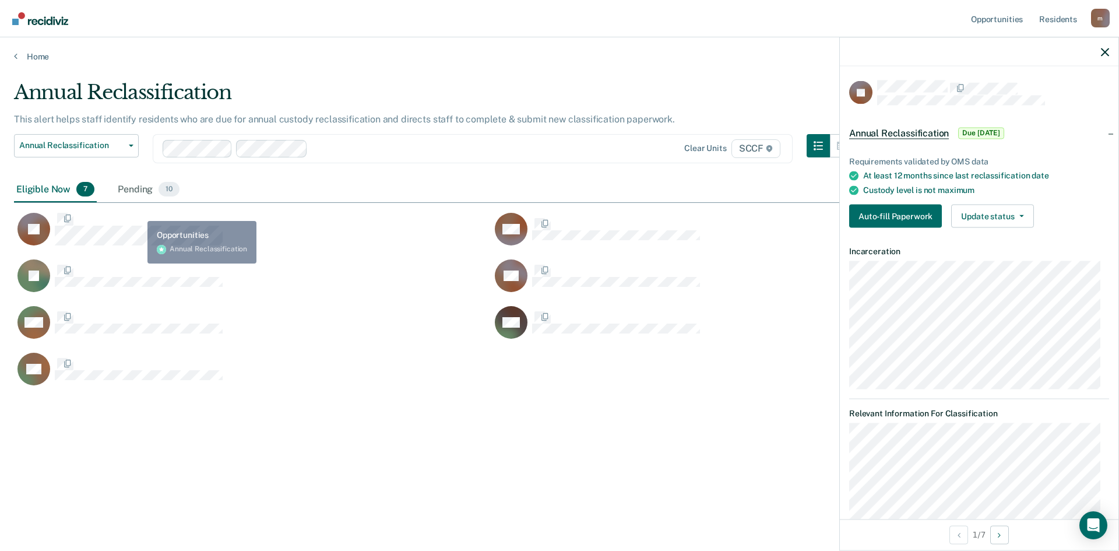
drag, startPoint x: 138, startPoint y: 208, endPoint x: 136, endPoint y: 199, distance: 8.9
click at [137, 208] on div "SJ PW JL DK VW MB AB" at bounding box center [491, 296] width 955 height 187
click at [135, 189] on div "Pending 10" at bounding box center [148, 190] width 66 height 26
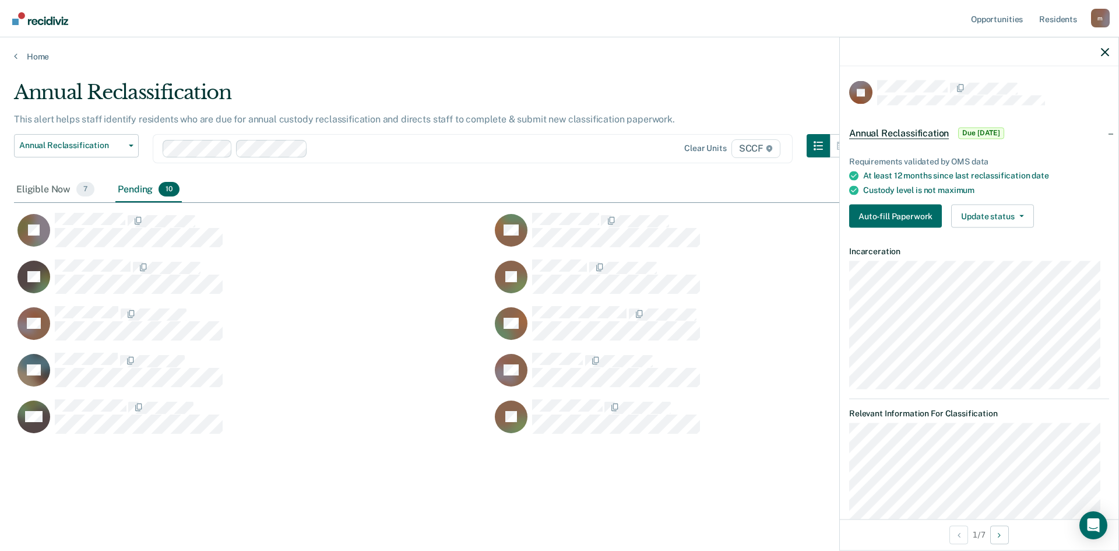
click at [134, 192] on div "Pending 10" at bounding box center [148, 190] width 66 height 26
click at [83, 185] on span "7" at bounding box center [85, 189] width 18 height 15
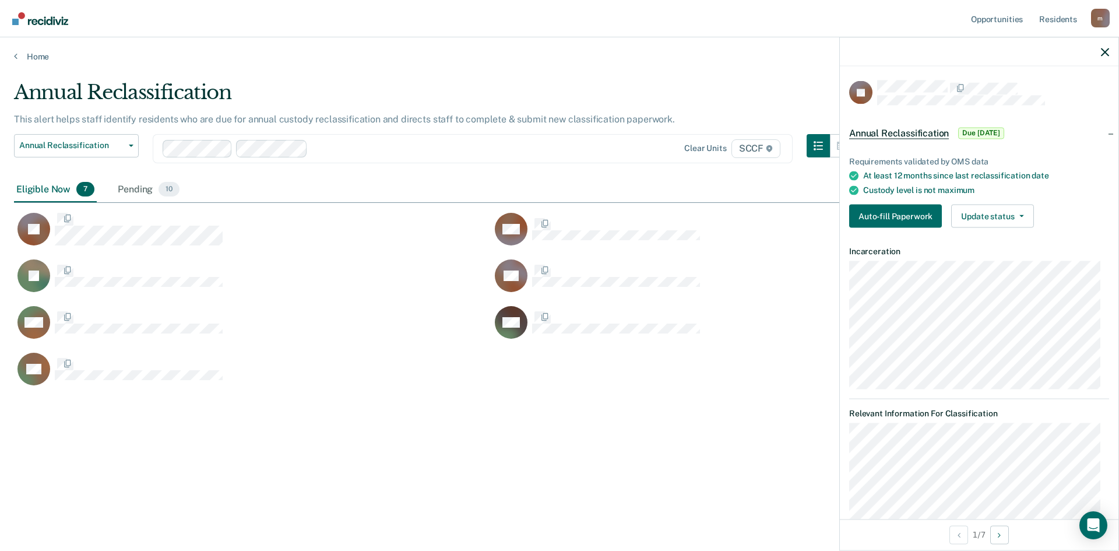
click at [80, 185] on span "7" at bounding box center [85, 189] width 18 height 15
click at [134, 185] on div "Pending 10" at bounding box center [148, 190] width 66 height 26
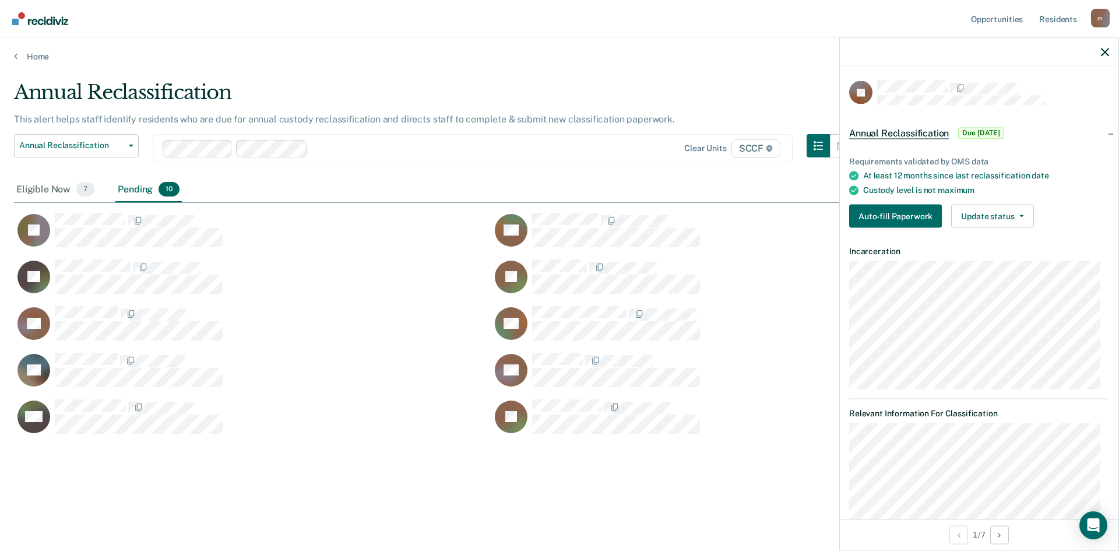
click at [134, 187] on div "Pending 10" at bounding box center [148, 190] width 66 height 26
click at [34, 185] on div "Eligible Now 7" at bounding box center [55, 190] width 83 height 26
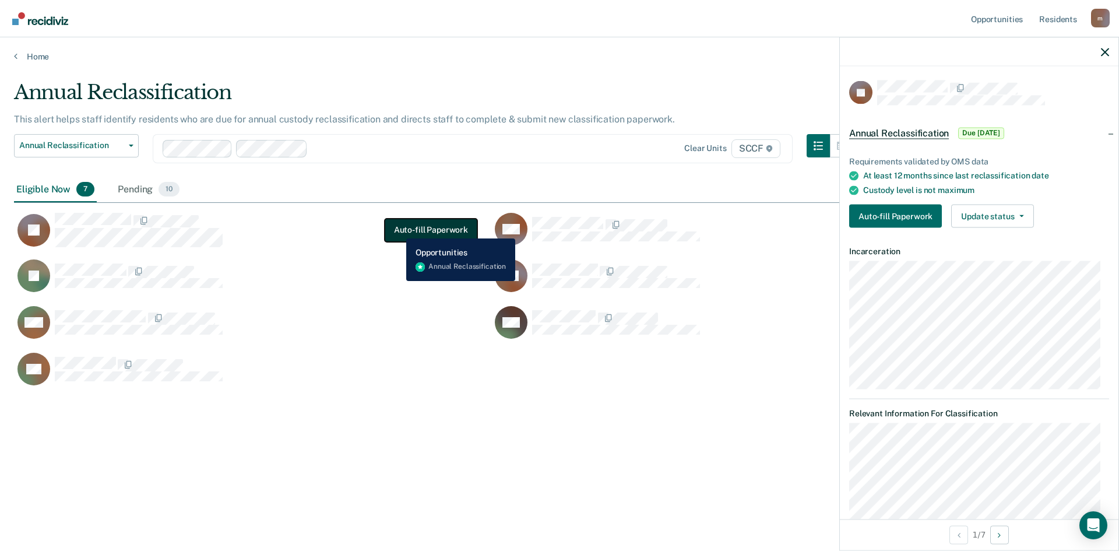
click at [398, 230] on button "Auto-fill Paperwork" at bounding box center [431, 230] width 93 height 23
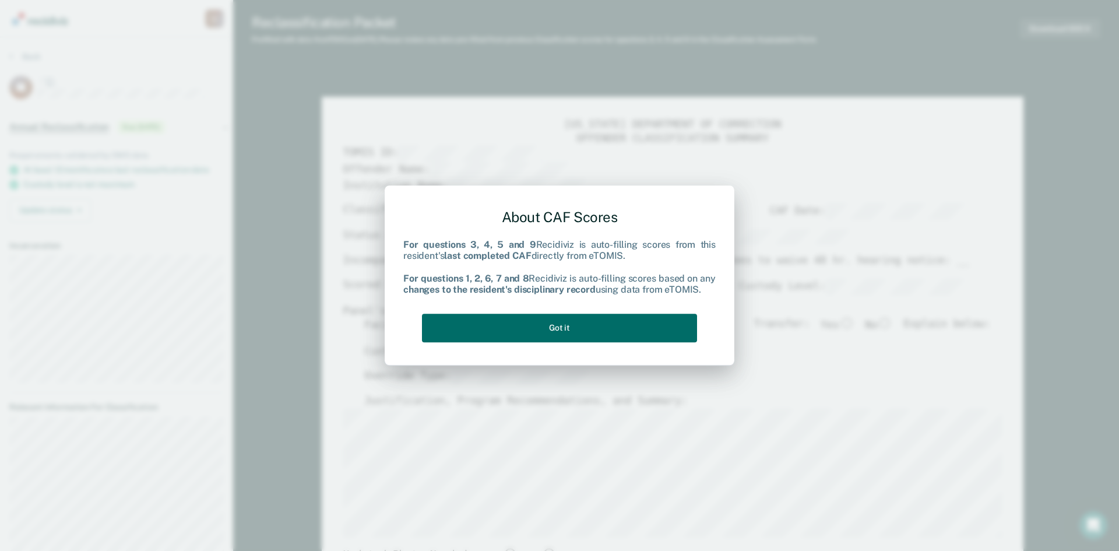
click at [398, 230] on div "About CAF Scores For questions 3, 4, 5 and 9 Recidiviz is auto-filling scores f…" at bounding box center [560, 275] width 350 height 181
click at [394, 232] on div "About CAF Scores For questions 3, 4, 5 and 9 Recidiviz is auto-filling scores f…" at bounding box center [560, 275] width 350 height 181
drag, startPoint x: 419, startPoint y: 269, endPoint x: 464, endPoint y: 306, distance: 57.6
click at [420, 270] on div "For questions 3, 4, 5 and 9 Recidiviz is auto-filling scores from this resident…" at bounding box center [559, 268] width 313 height 56
click at [445, 308] on div "About CAF Scores For questions 3, 4, 5 and 9 Recidiviz is auto-filling scores f…" at bounding box center [559, 273] width 313 height 148
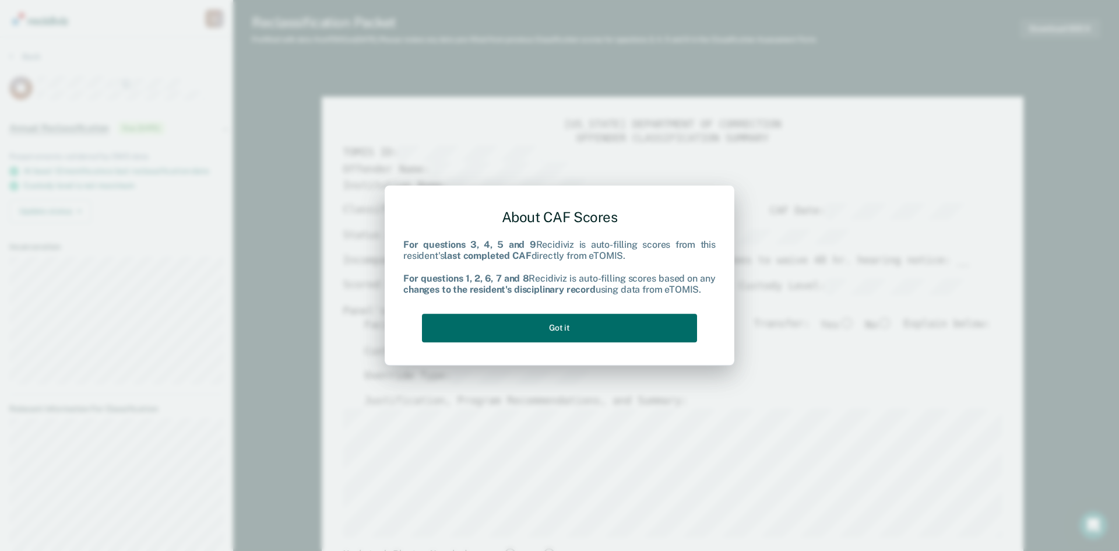
drag, startPoint x: 445, startPoint y: 308, endPoint x: 372, endPoint y: 289, distance: 75.5
click at [437, 304] on div "About CAF Scores For questions 3, 4, 5 and 9 Recidiviz is auto-filling scores f…" at bounding box center [559, 273] width 313 height 148
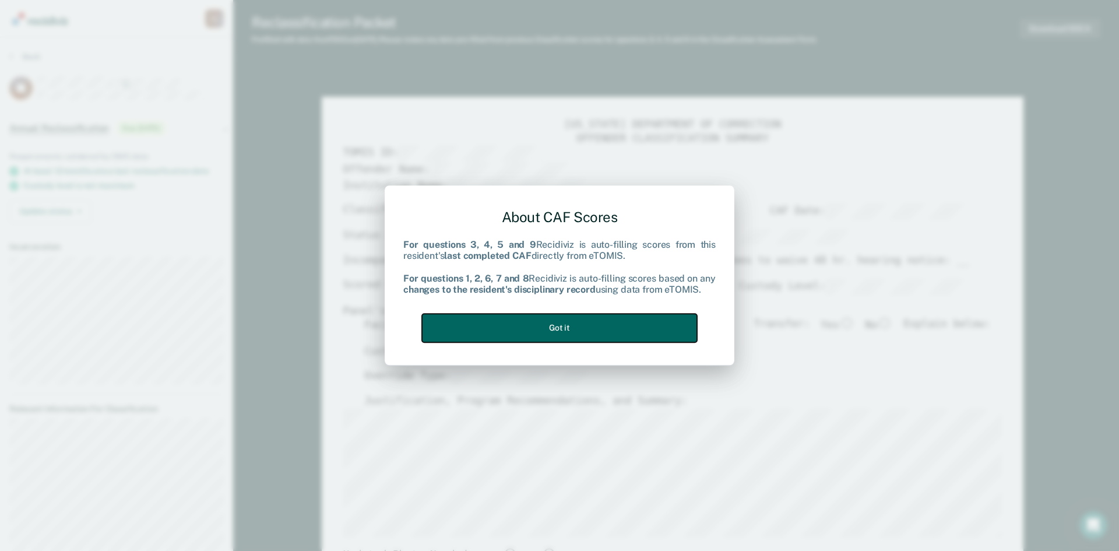
click at [582, 326] on button "Got it" at bounding box center [559, 328] width 275 height 29
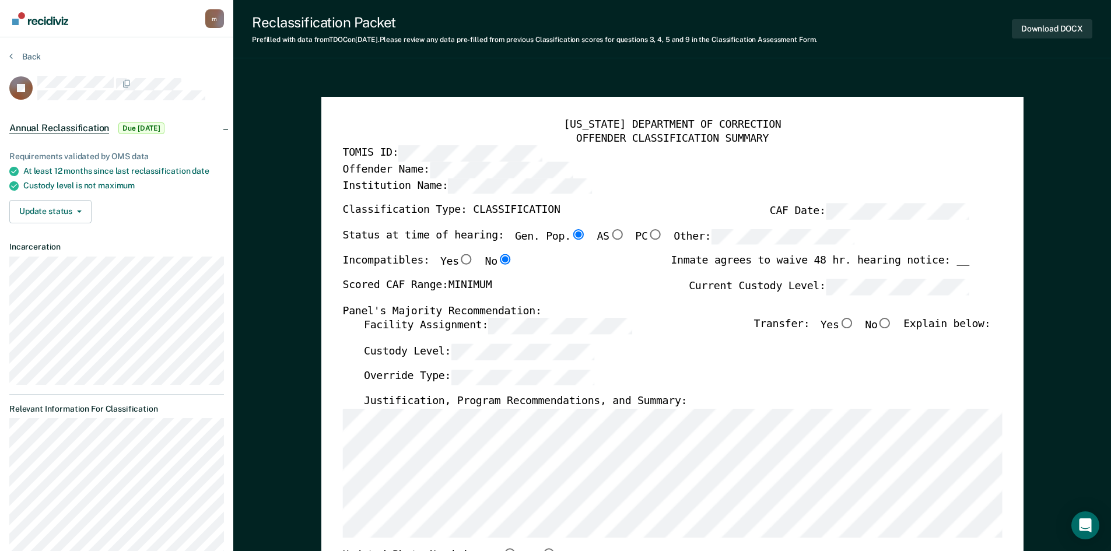
click at [438, 226] on div "Classification Type: CLASSIFICATION CAF Date:" at bounding box center [655, 216] width 626 height 26
click at [0, 3] on div "[EMAIL_ADDRESS][PERSON_NAME][DOMAIN_NAME] m Profile How it works Log Out" at bounding box center [116, 18] width 233 height 37
click at [209, 54] on div "Back" at bounding box center [116, 63] width 215 height 24
click at [921, 199] on div "Institution Name:" at bounding box center [655, 191] width 626 height 26
click at [1059, 28] on button "Download DOCX" at bounding box center [1052, 28] width 80 height 19
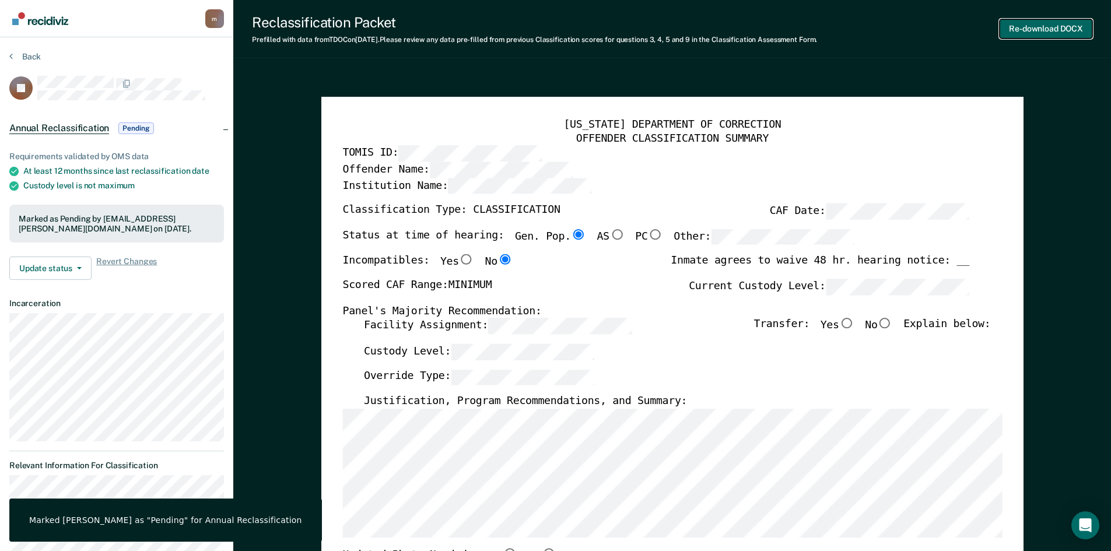
click at [1031, 37] on button "Re-download DOCX" at bounding box center [1045, 28] width 93 height 19
click at [1039, 22] on button "Re-download DOCX" at bounding box center [1045, 28] width 93 height 19
click at [1039, 19] on div "Downloading..." at bounding box center [1055, 29] width 74 height 30
click at [1036, 40] on div "Re-download DOCX" at bounding box center [1045, 29] width 93 height 30
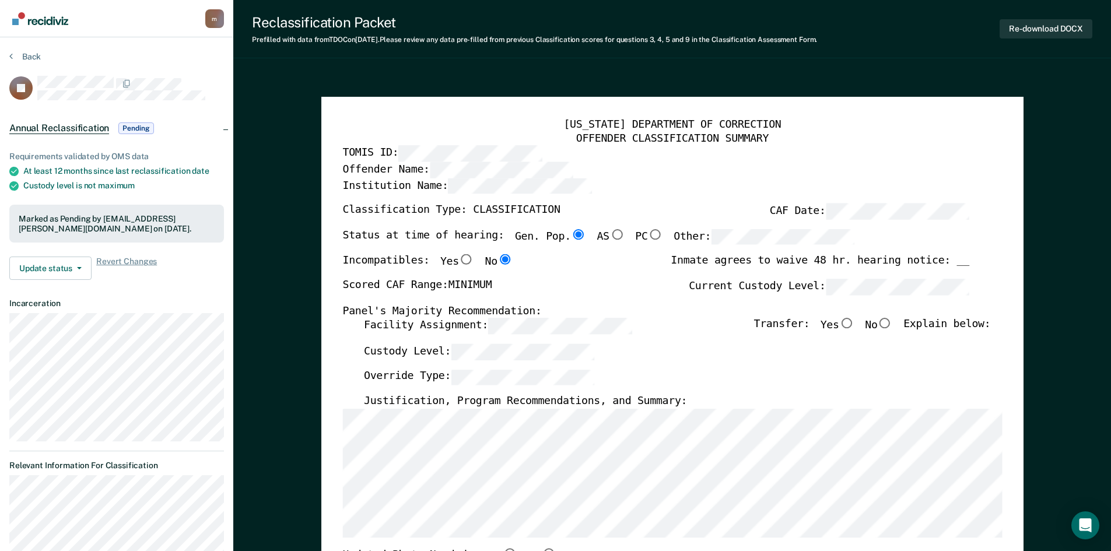
drag, startPoint x: 1022, startPoint y: 61, endPoint x: 989, endPoint y: 59, distance: 33.3
drag, startPoint x: 905, startPoint y: 75, endPoint x: 886, endPoint y: 78, distance: 18.9
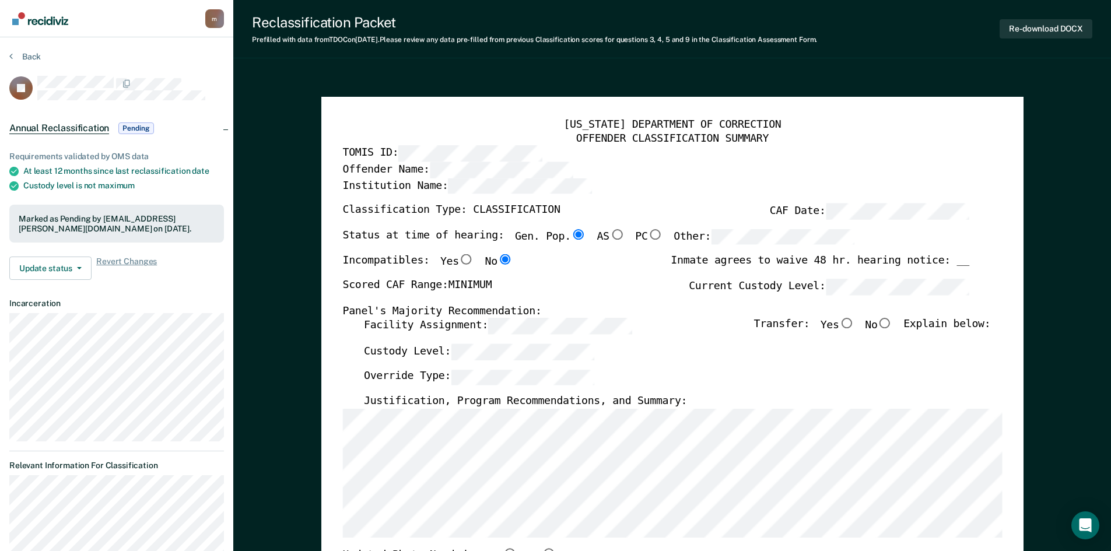
click at [767, 44] on div "Prefilled with data from TDOC on [DATE] . Please review any data pre-filled fro…" at bounding box center [534, 40] width 565 height 8
drag, startPoint x: 1073, startPoint y: 23, endPoint x: 1061, endPoint y: 17, distance: 13.8
click at [1072, 23] on button "Re-download DOCX" at bounding box center [1045, 28] width 93 height 19
click at [1064, 3] on div "Reclassification Packet Prefilled with data from TDOC on [DATE] . Please review…" at bounding box center [672, 29] width 878 height 58
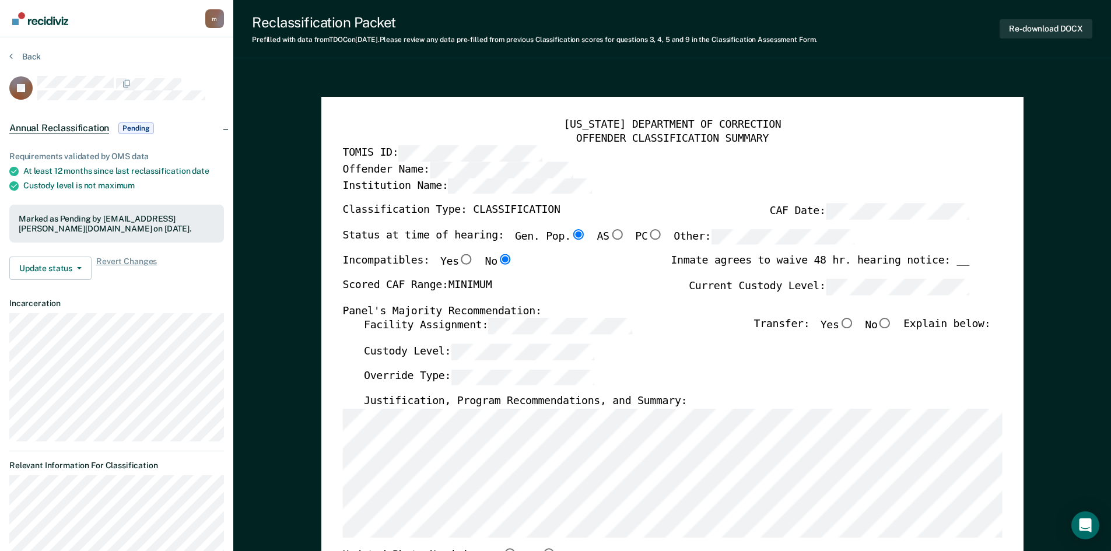
click at [1064, 3] on div "Reclassification Packet Prefilled with data from TDOC on [DATE] . Please review…" at bounding box center [672, 29] width 878 height 58
click at [1064, 1] on div "Reclassification Packet Prefilled with data from TDOC on [DATE] . Please review…" at bounding box center [672, 29] width 878 height 58
drag, startPoint x: 655, startPoint y: 170, endPoint x: 652, endPoint y: 176, distance: 7.3
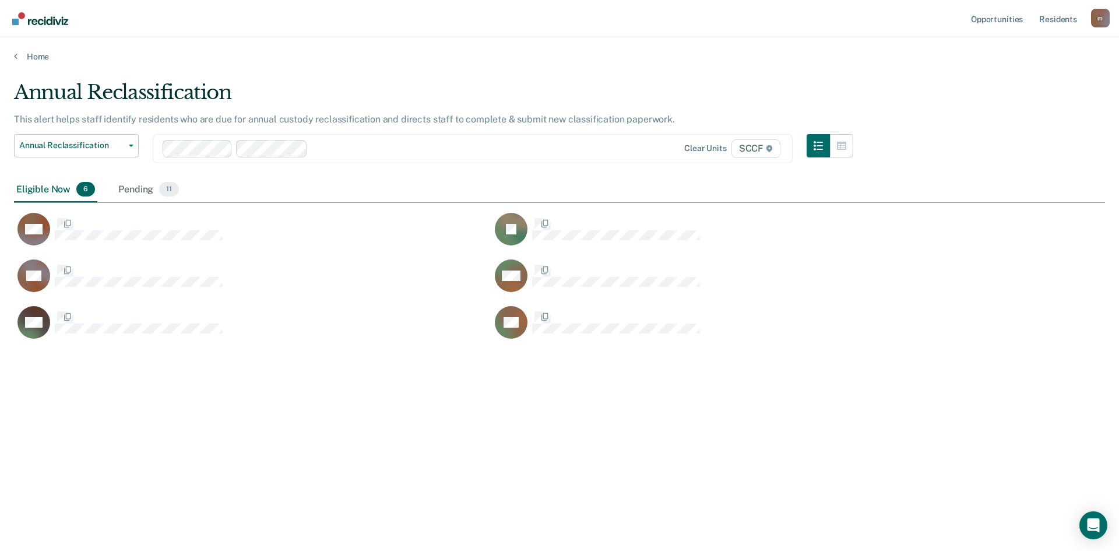
scroll to position [374, 1083]
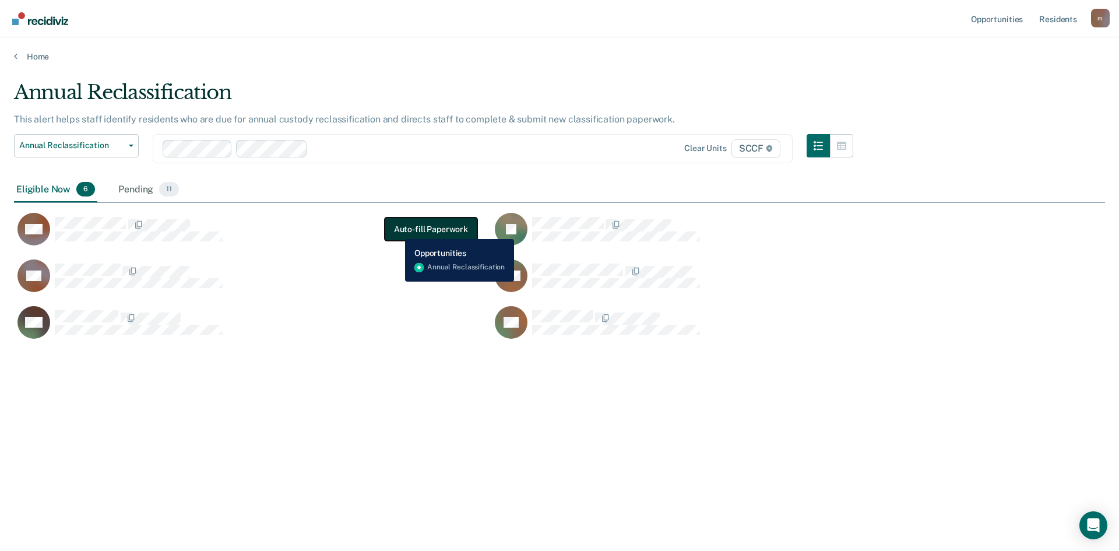
click at [396, 230] on button "Auto-fill Paperwork" at bounding box center [431, 228] width 93 height 23
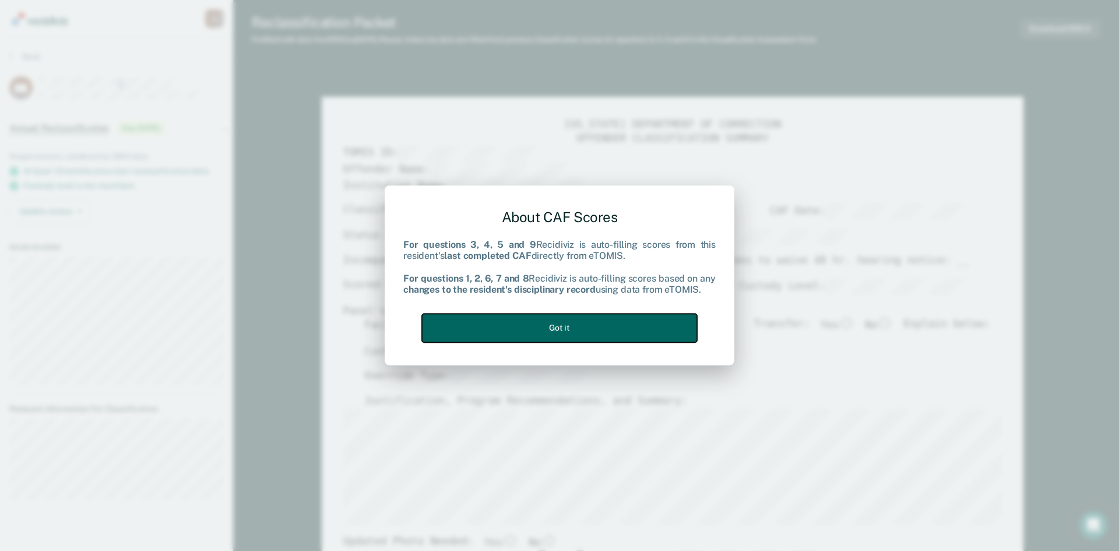
click at [551, 325] on button "Got it" at bounding box center [559, 328] width 275 height 29
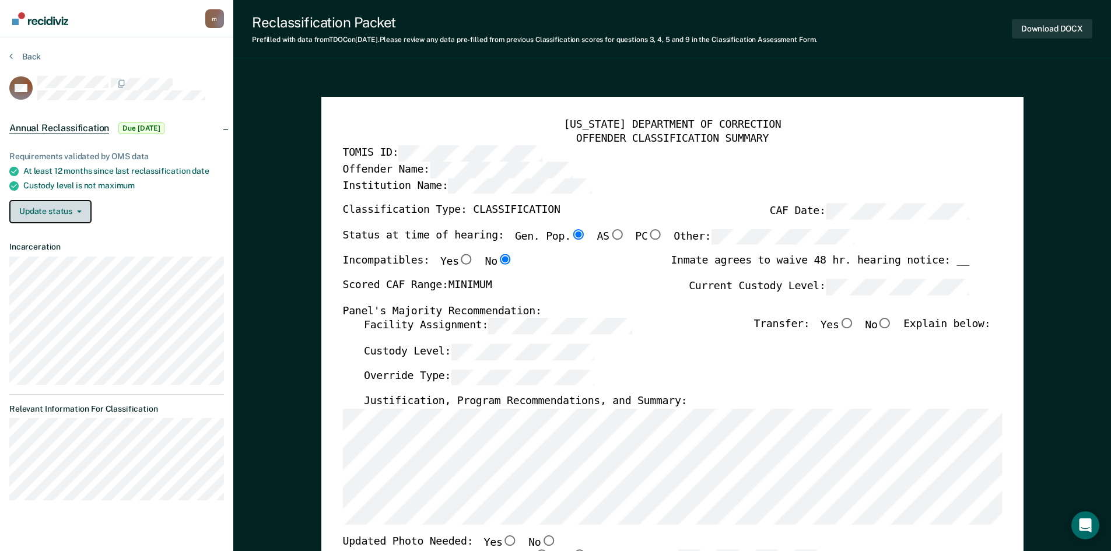
click at [81, 210] on button "Update status" at bounding box center [50, 211] width 82 height 23
click at [71, 233] on button "[PERSON_NAME]" at bounding box center [65, 235] width 113 height 19
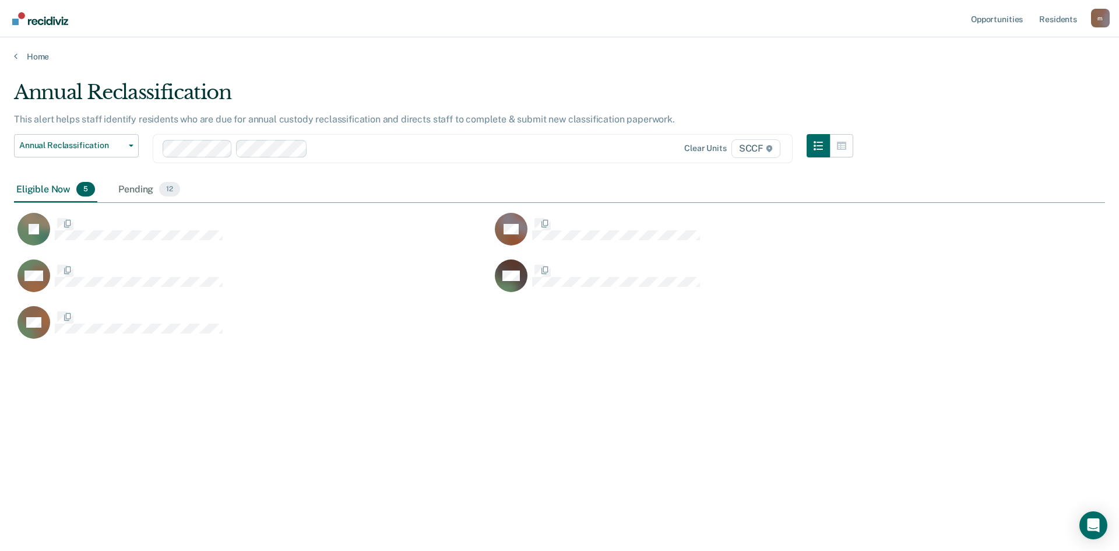
scroll to position [374, 1083]
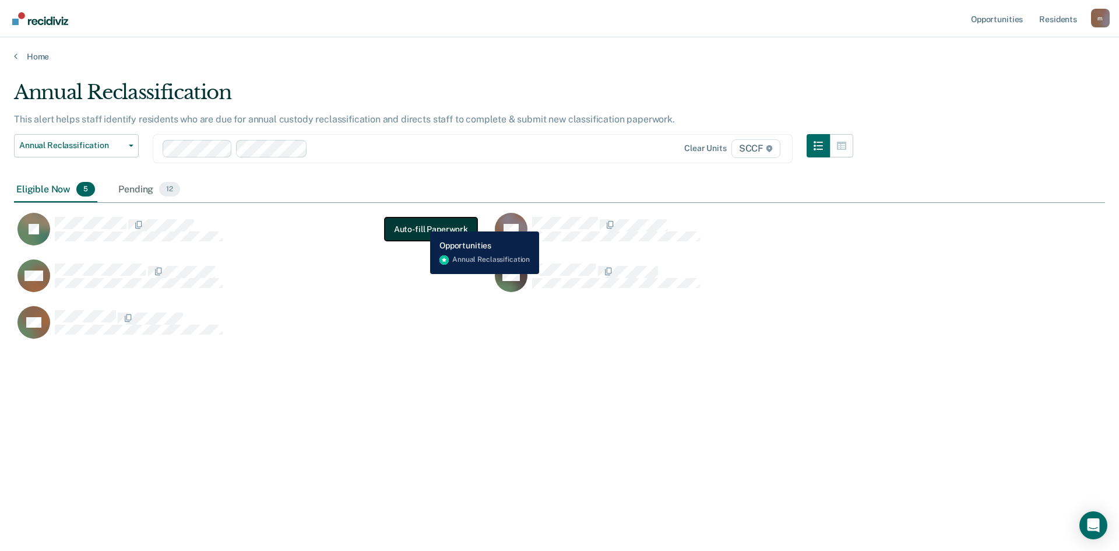
click at [422, 223] on button "Auto-fill Paperwork" at bounding box center [431, 228] width 93 height 23
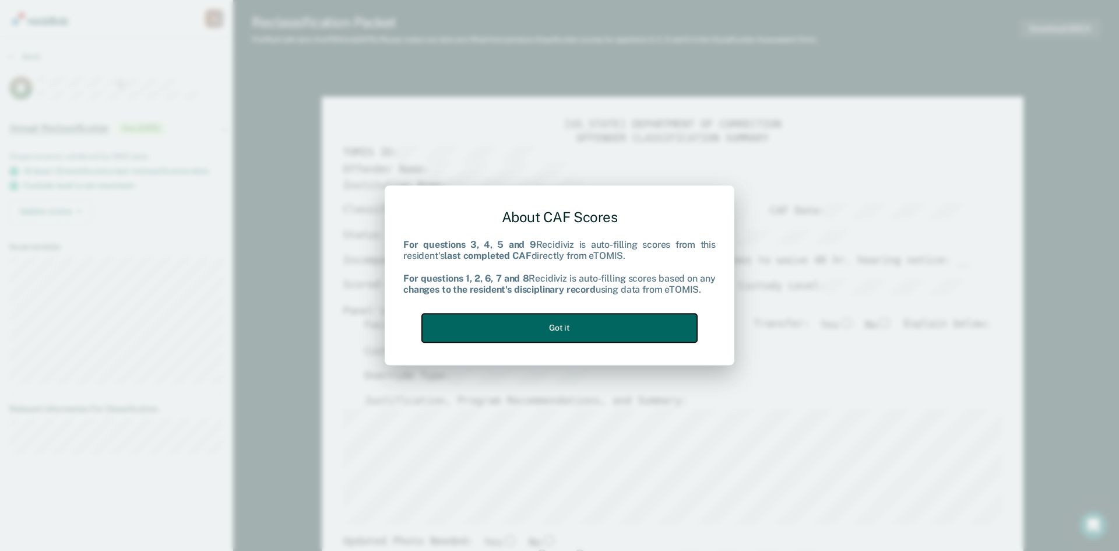
click at [508, 328] on button "Got it" at bounding box center [559, 328] width 275 height 29
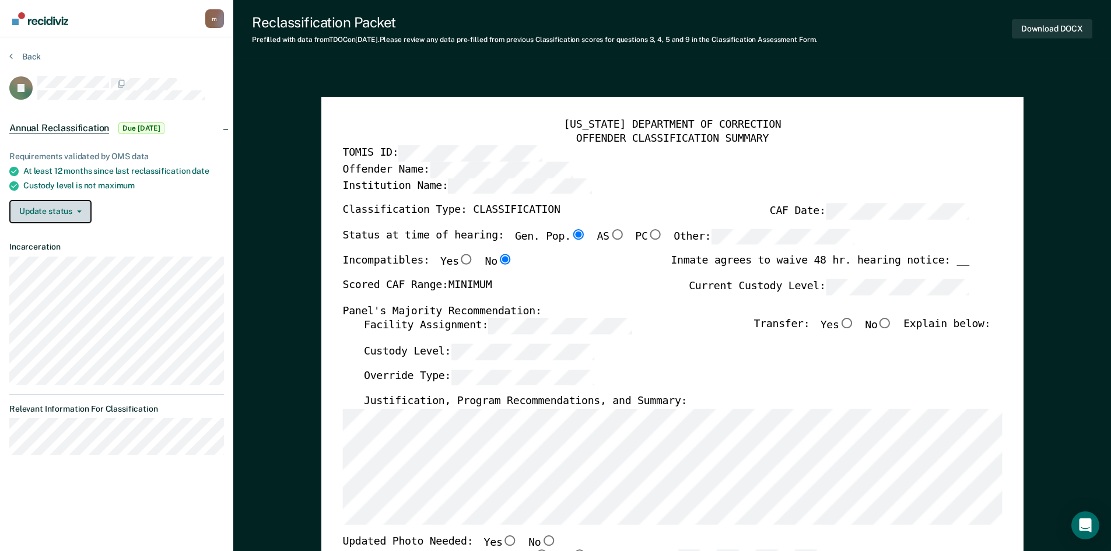
click at [83, 213] on button "Update status" at bounding box center [50, 211] width 82 height 23
click at [75, 236] on button "[PERSON_NAME]" at bounding box center [65, 235] width 113 height 19
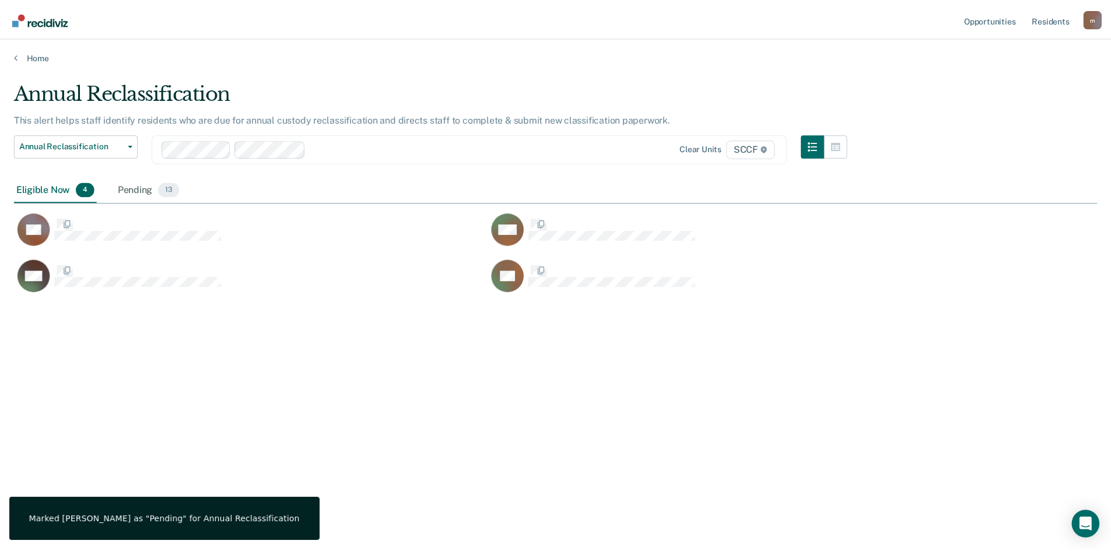
scroll to position [374, 1083]
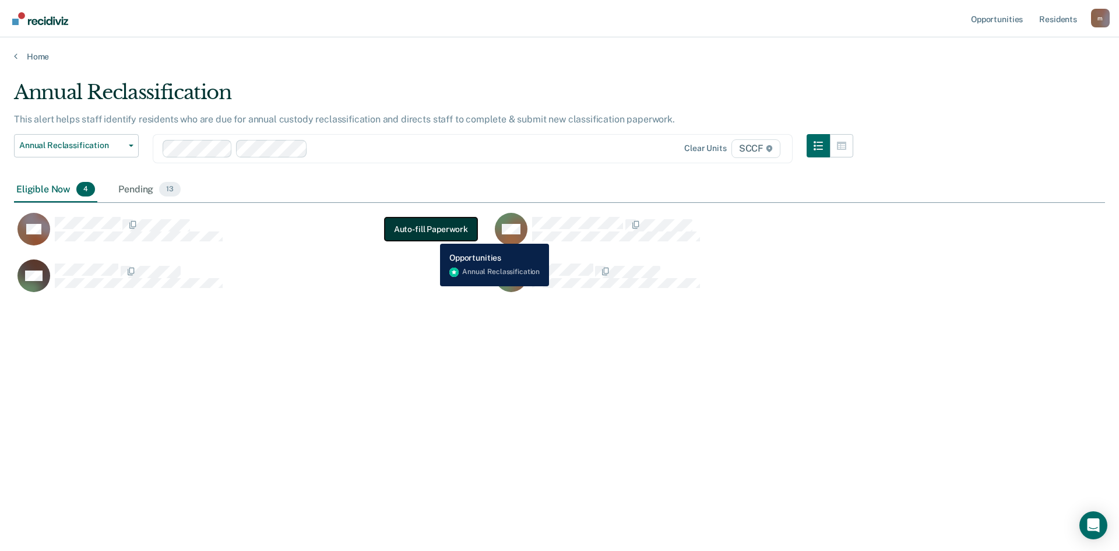
click at [431, 235] on button "Auto-fill Paperwork" at bounding box center [431, 228] width 93 height 23
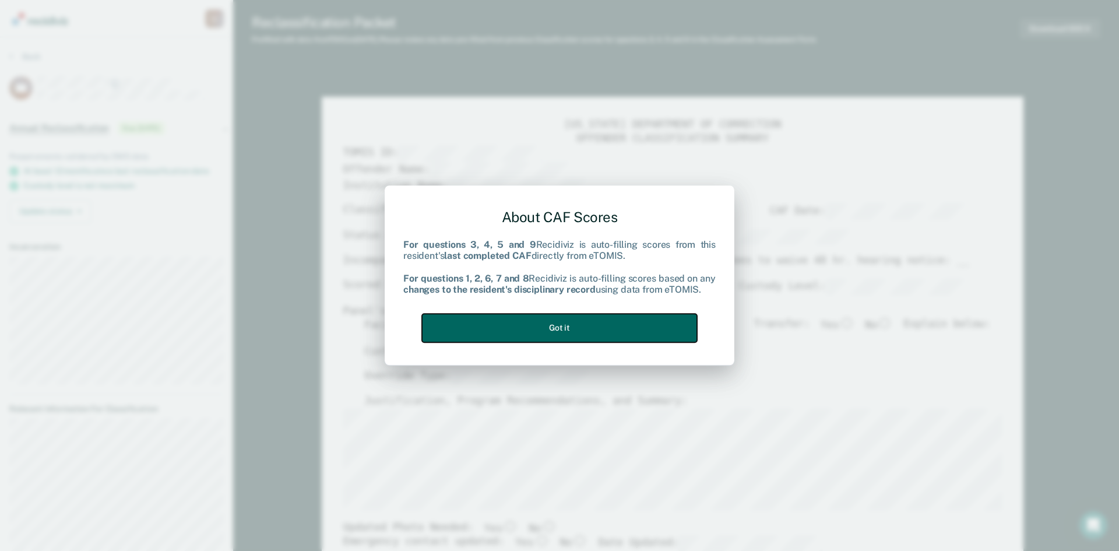
click at [527, 327] on button "Got it" at bounding box center [559, 328] width 275 height 29
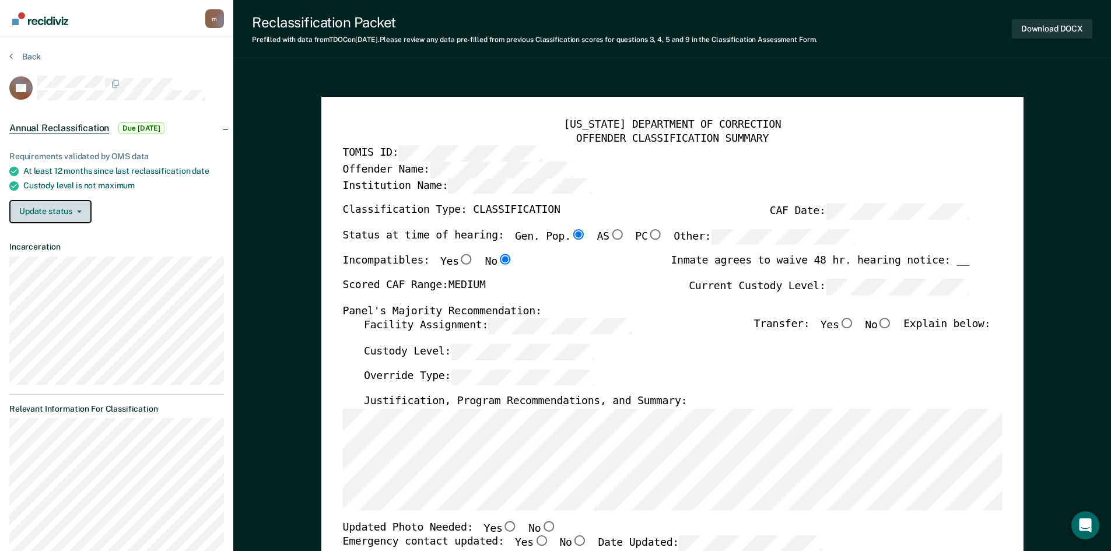
click at [78, 213] on button "Update status" at bounding box center [50, 211] width 82 height 23
click at [75, 234] on button "[PERSON_NAME]" at bounding box center [65, 235] width 113 height 19
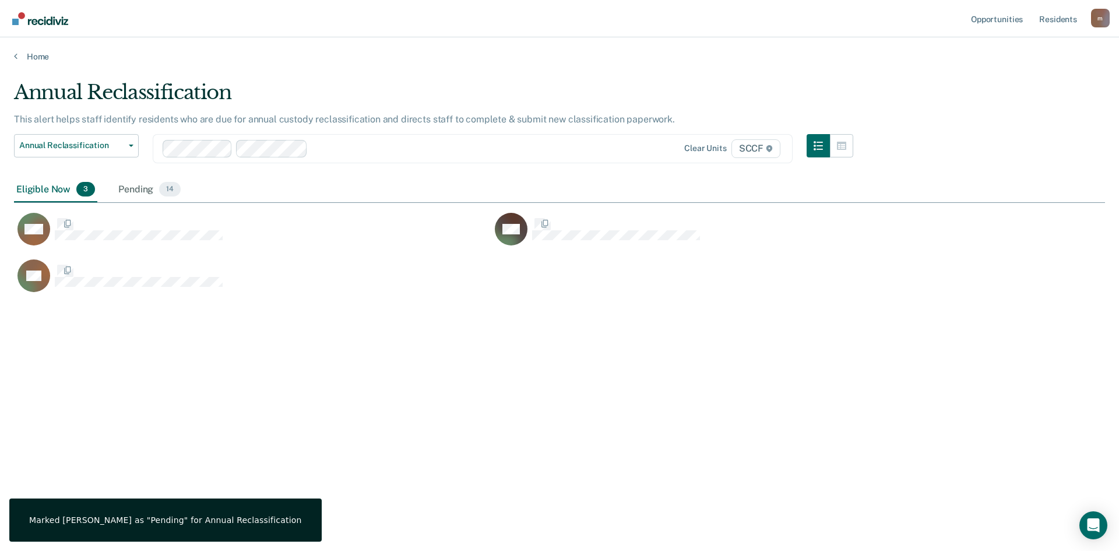
scroll to position [374, 1083]
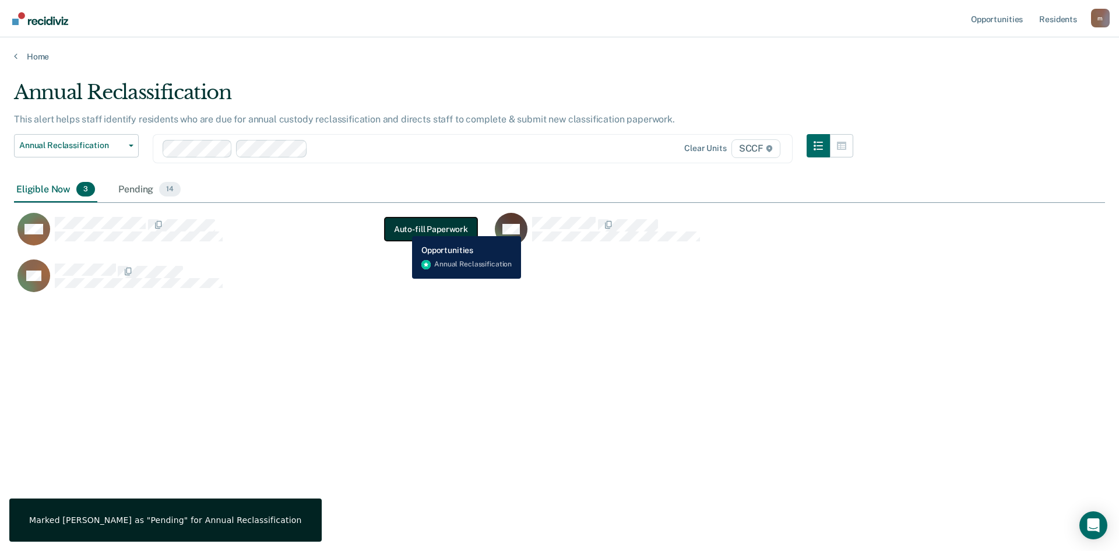
click at [403, 227] on button "Auto-fill Paperwork" at bounding box center [431, 228] width 93 height 23
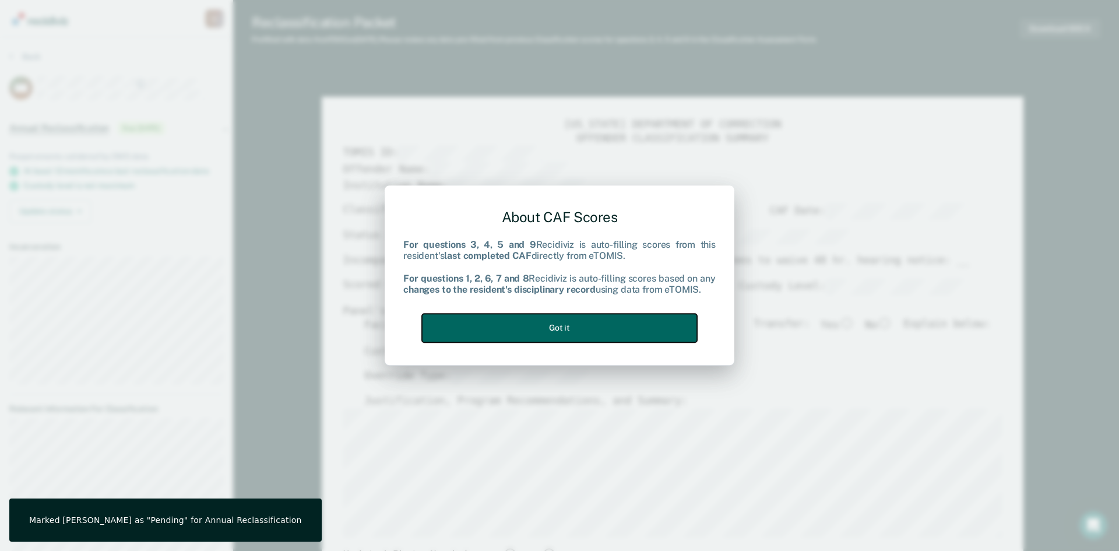
click at [560, 333] on button "Got it" at bounding box center [559, 328] width 275 height 29
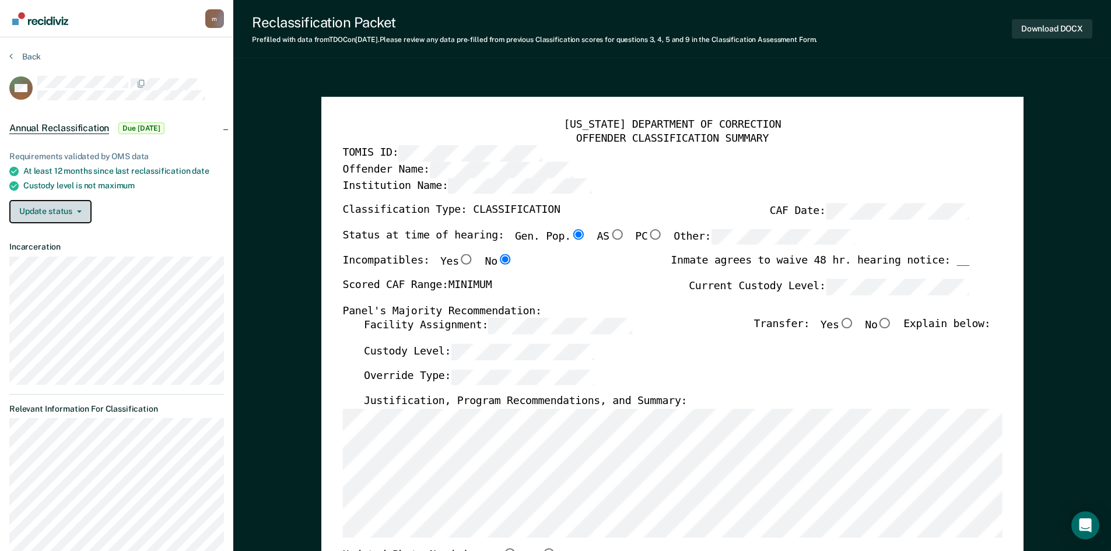
click at [81, 209] on button "Update status" at bounding box center [50, 211] width 82 height 23
click at [62, 233] on button "[PERSON_NAME]" at bounding box center [65, 235] width 113 height 19
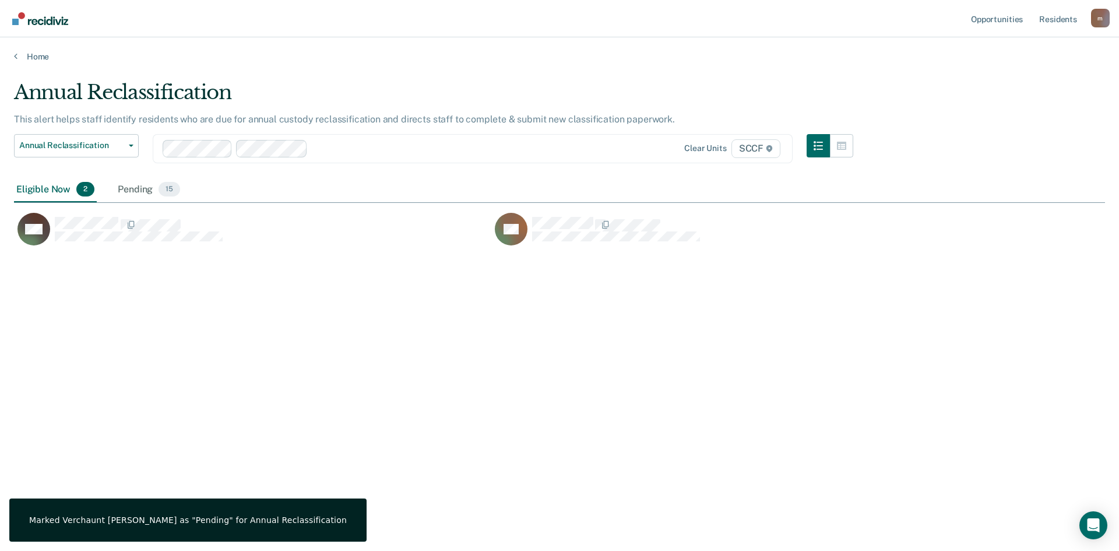
scroll to position [374, 1083]
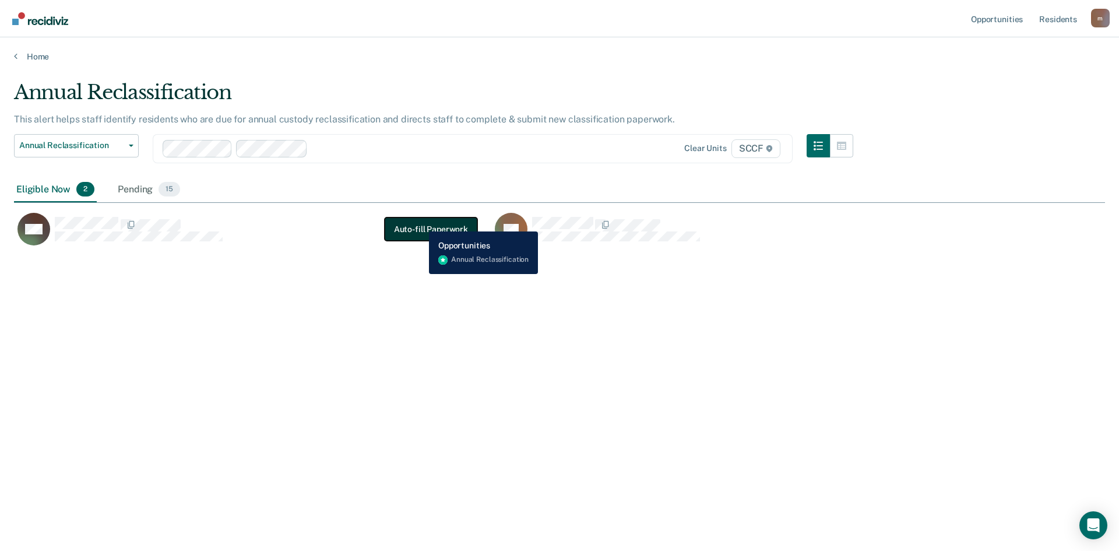
click at [420, 223] on button "Auto-fill Paperwork" at bounding box center [431, 228] width 93 height 23
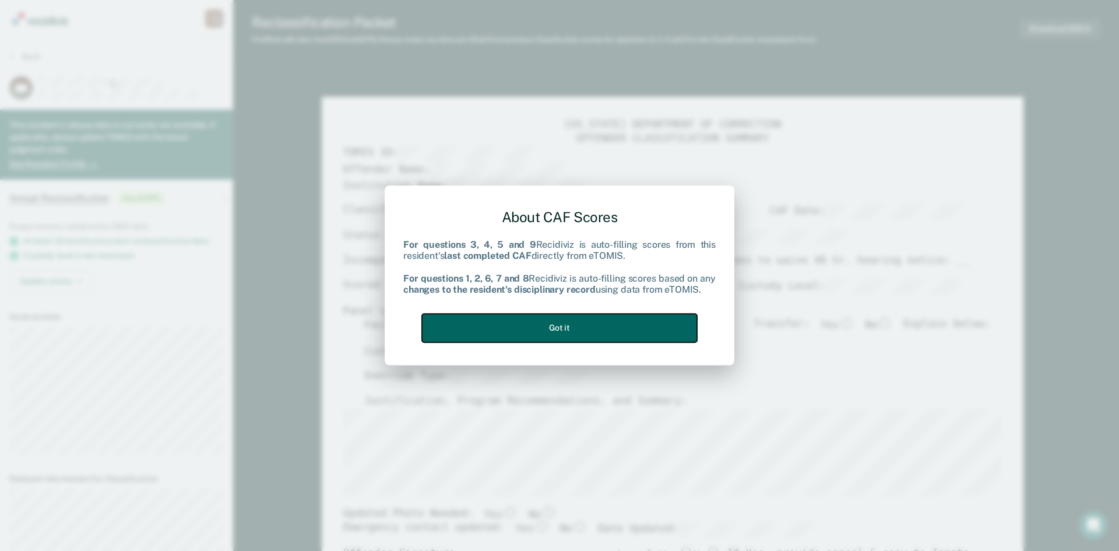
click at [552, 327] on button "Got it" at bounding box center [559, 328] width 275 height 29
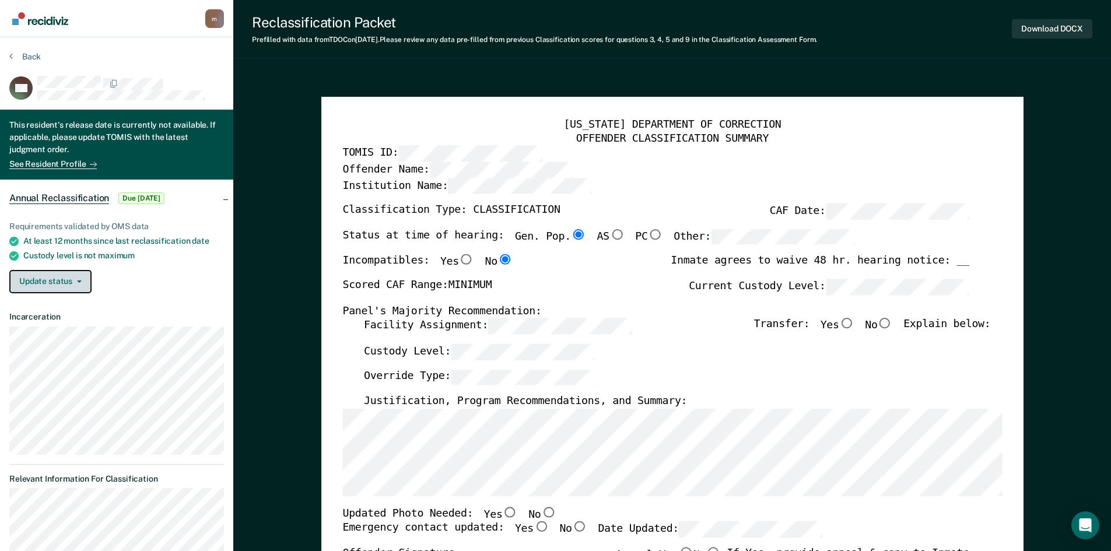
click at [79, 280] on icon "button" at bounding box center [79, 281] width 5 height 2
click at [73, 306] on button "[PERSON_NAME]" at bounding box center [65, 305] width 113 height 19
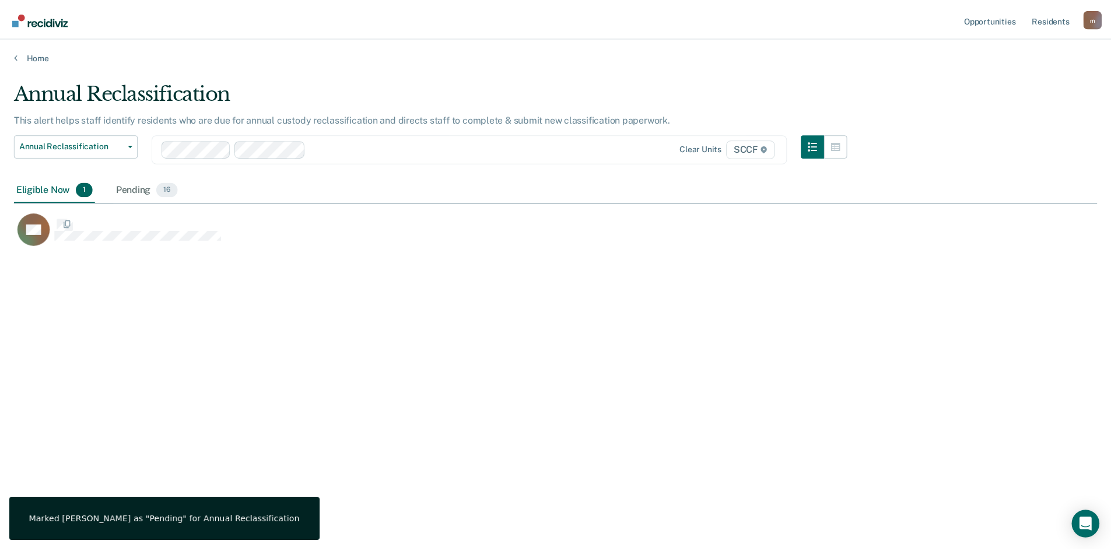
scroll to position [374, 1083]
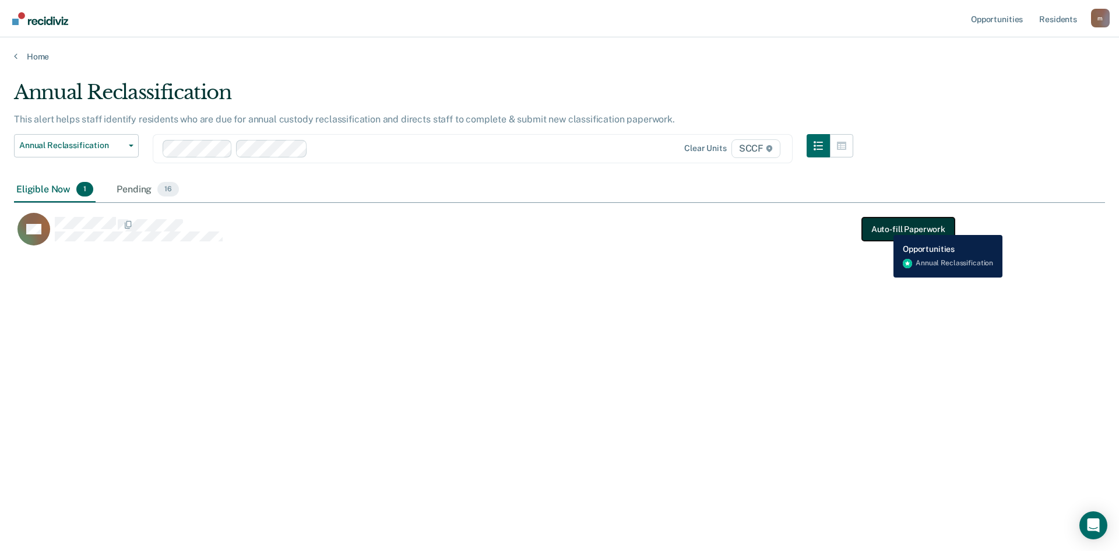
click at [885, 226] on button "Auto-fill Paperwork" at bounding box center [908, 228] width 93 height 23
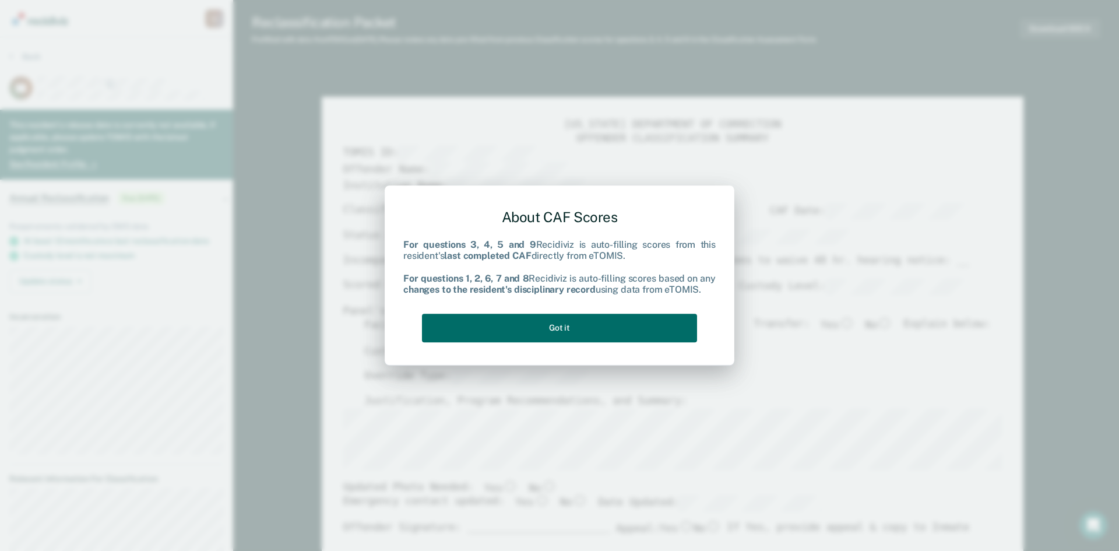
type textarea "x"
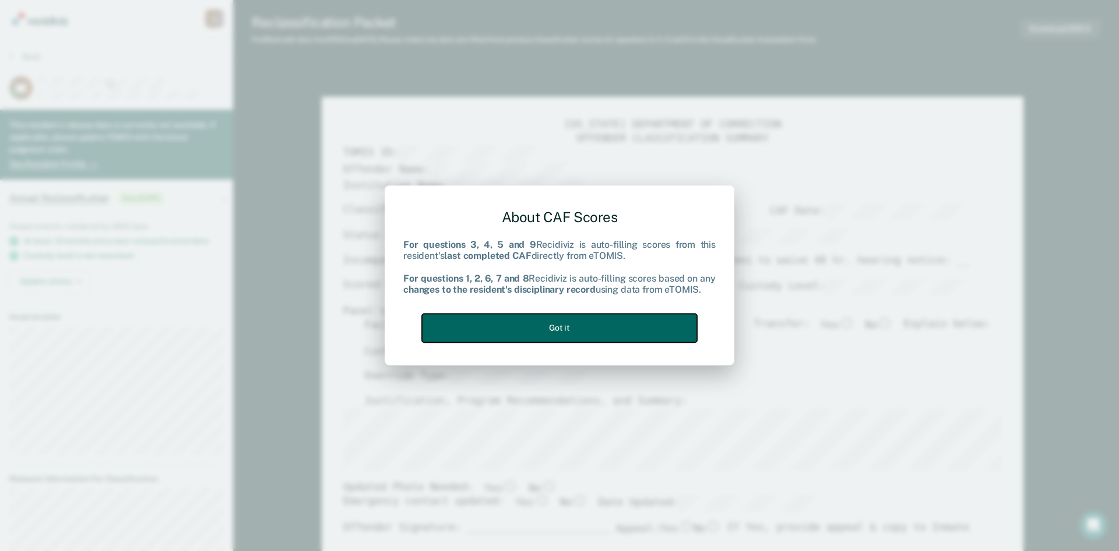
click at [557, 325] on button "Got it" at bounding box center [559, 328] width 275 height 29
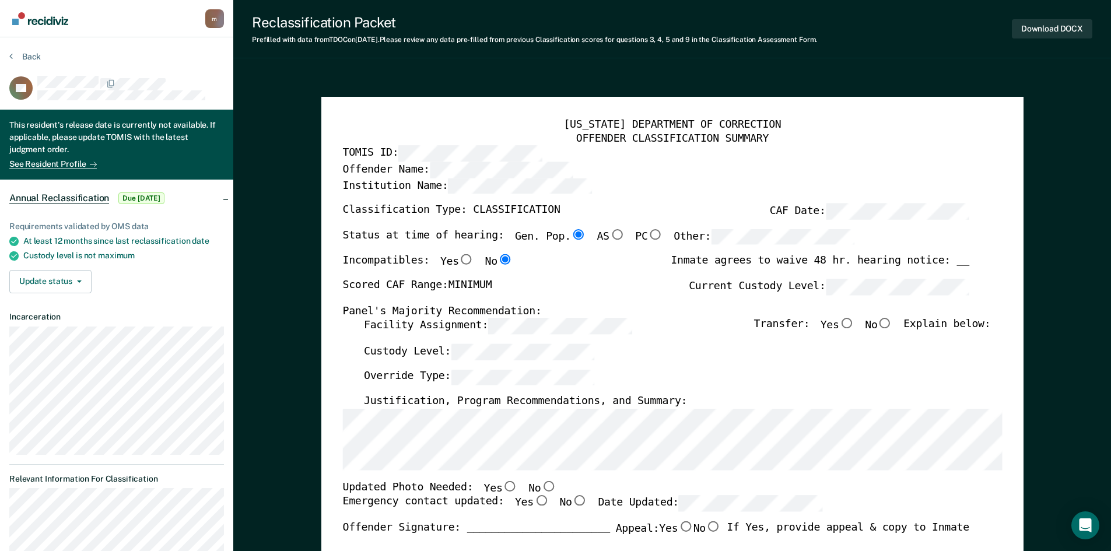
drag, startPoint x: 26, startPoint y: 1, endPoint x: 316, endPoint y: 230, distance: 369.9
click at [84, 281] on button "Update status" at bounding box center [50, 281] width 82 height 23
click at [71, 303] on button "[PERSON_NAME]" at bounding box center [65, 305] width 113 height 19
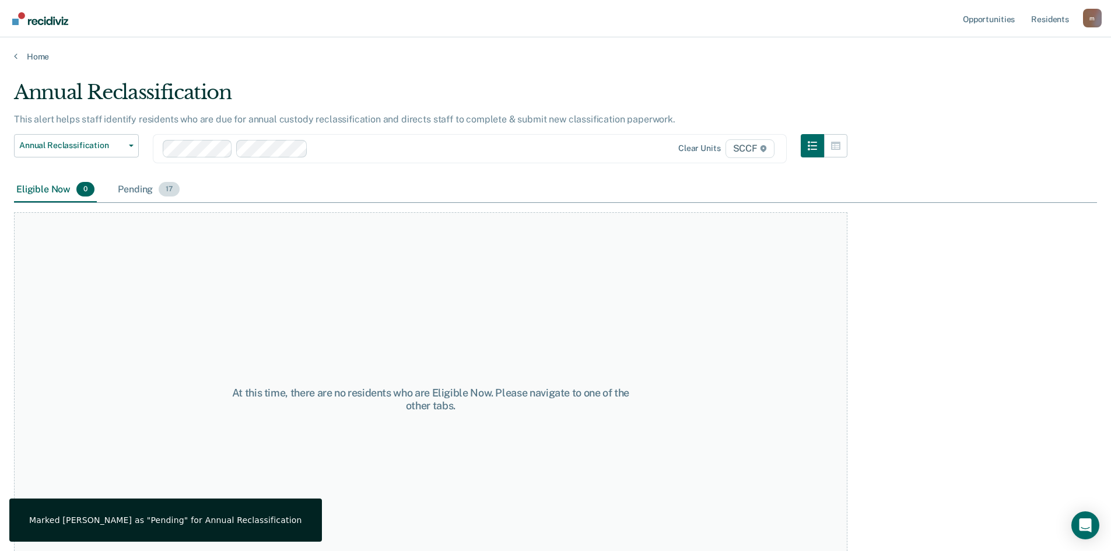
click at [134, 191] on div "Pending 17" at bounding box center [148, 190] width 66 height 26
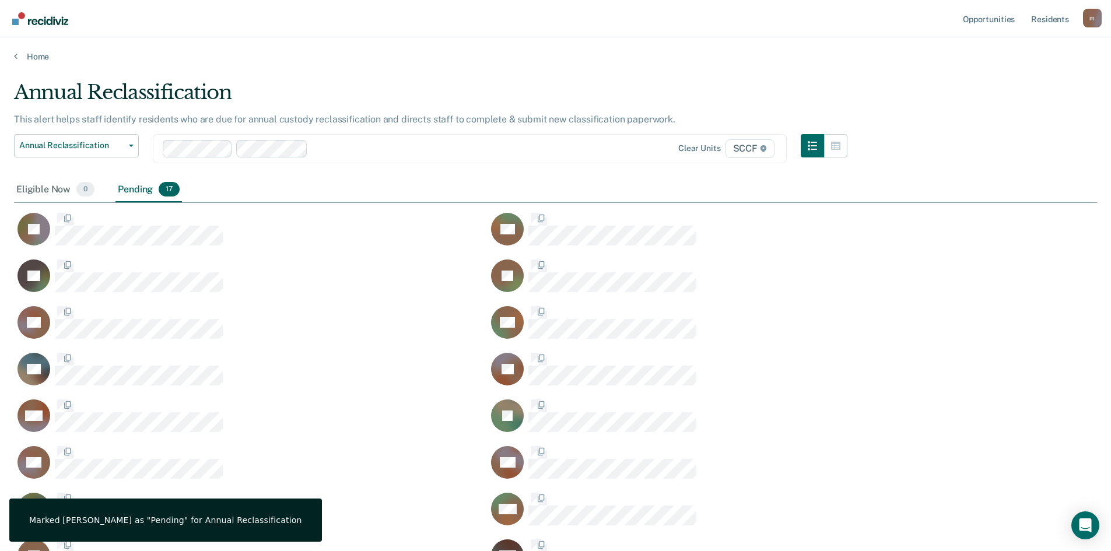
scroll to position [540, 1074]
